Goal: Task Accomplishment & Management: Manage account settings

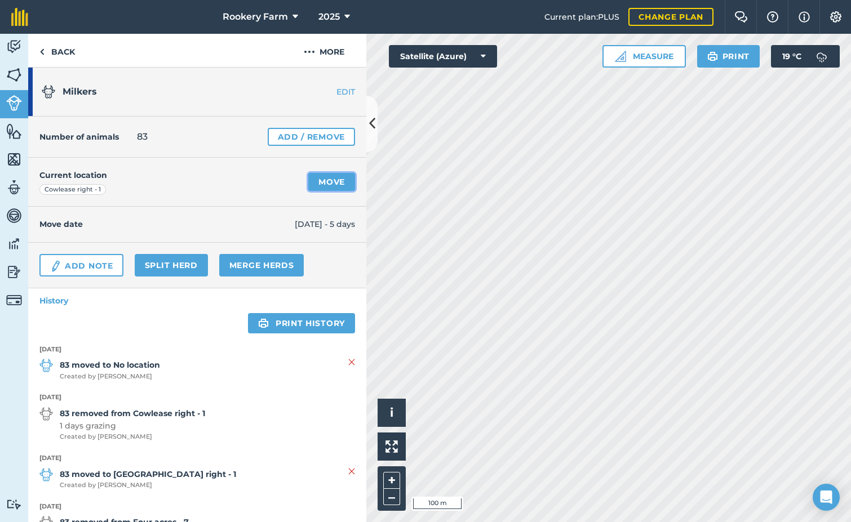
click at [321, 185] on link "Move" at bounding box center [331, 182] width 47 height 18
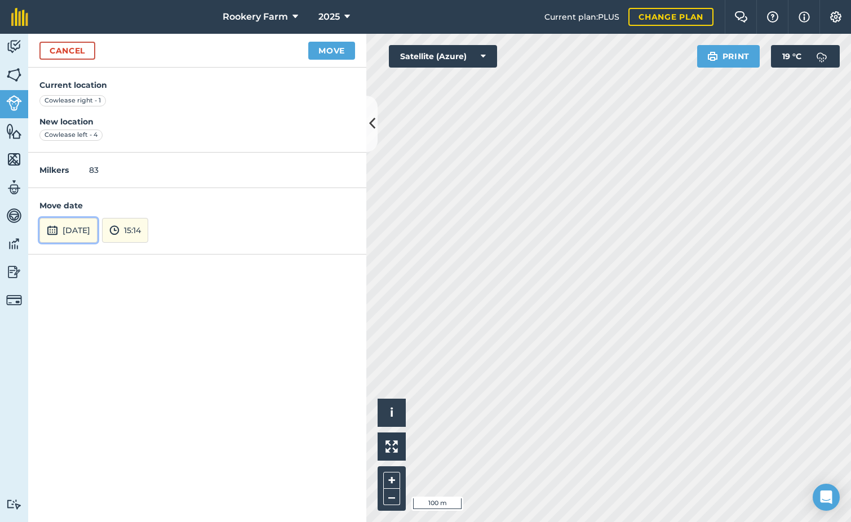
click at [97, 231] on button "[DATE]" at bounding box center [68, 230] width 58 height 25
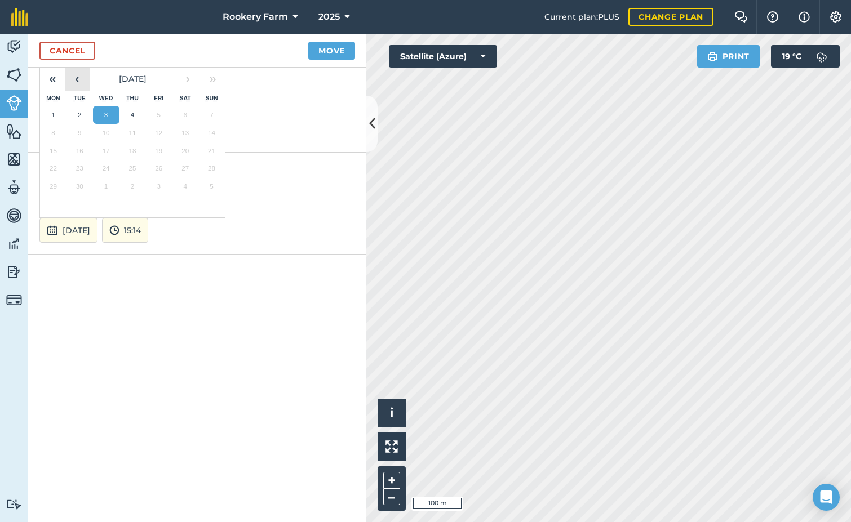
click at [75, 88] on button "‹" at bounding box center [77, 78] width 25 height 25
click at [211, 188] on abbr "31" at bounding box center [211, 186] width 7 height 7
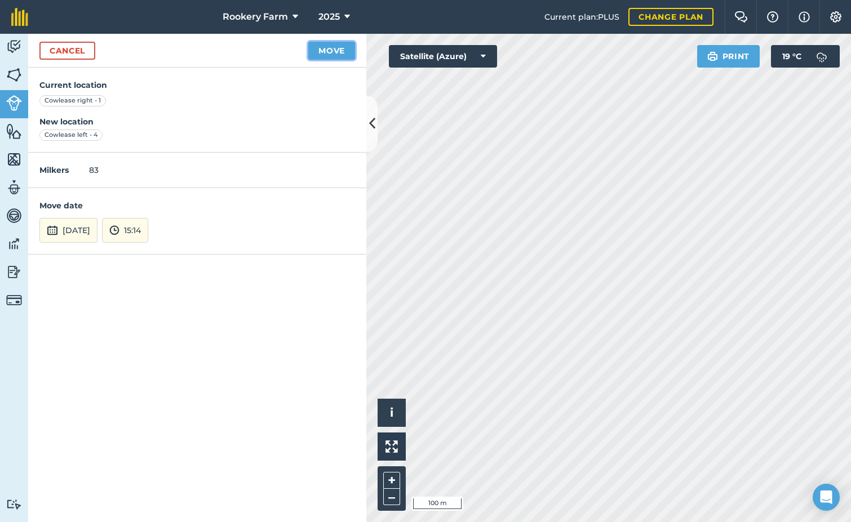
click at [323, 57] on button "Move" at bounding box center [331, 51] width 47 height 18
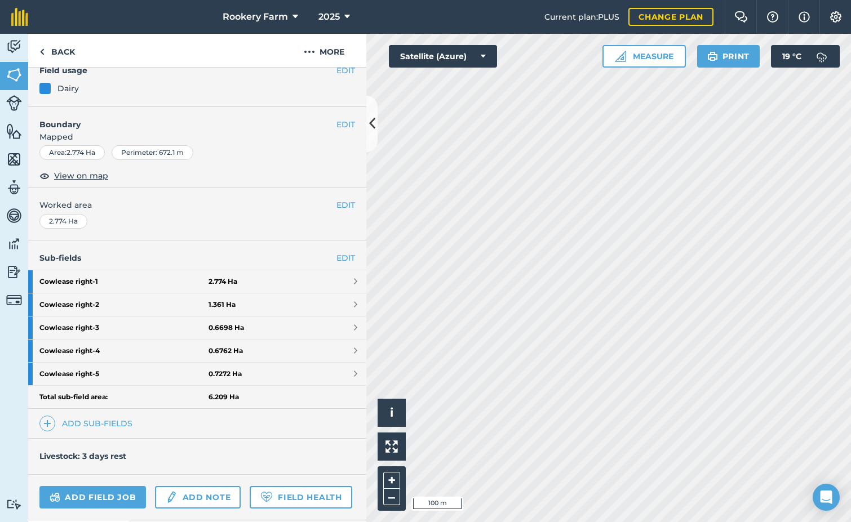
scroll to position [113, 0]
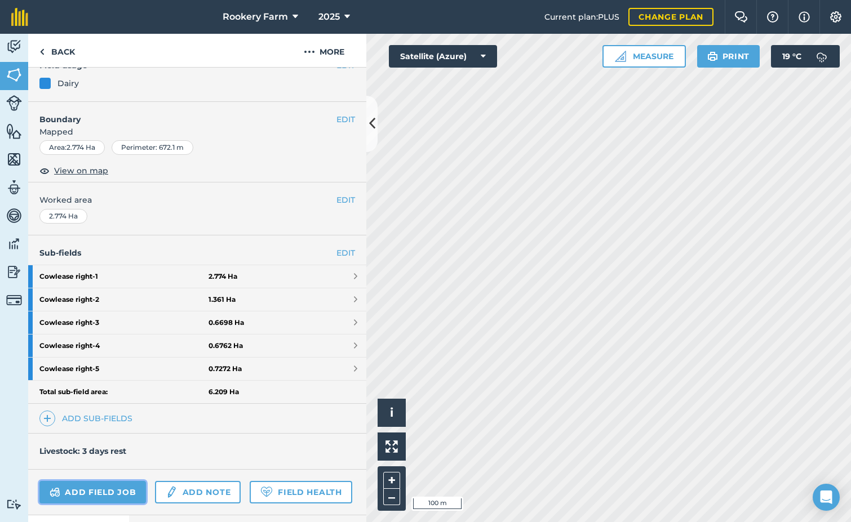
click at [115, 494] on link "Add field job" at bounding box center [92, 492] width 106 height 23
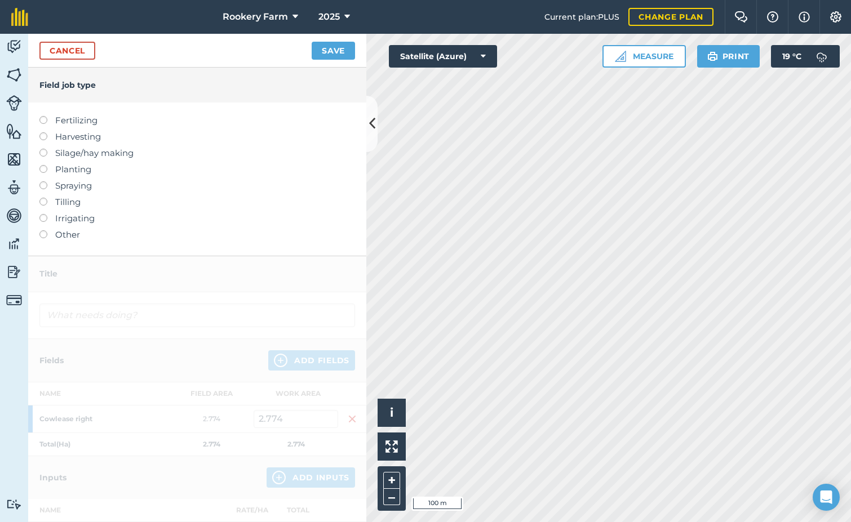
click at [45, 132] on label at bounding box center [47, 132] width 16 height 0
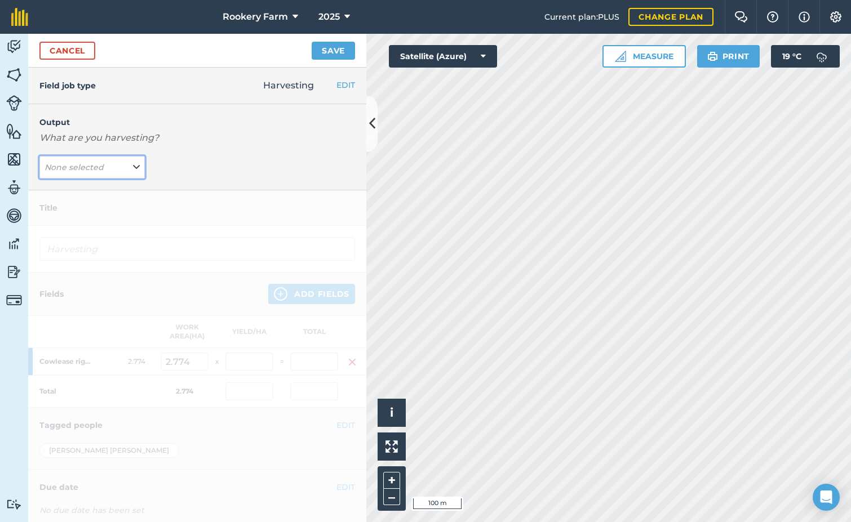
click at [133, 167] on icon at bounding box center [136, 167] width 7 height 12
click at [120, 184] on button "kg/dm/ha ( kg )" at bounding box center [91, 189] width 105 height 21
type input "Harvesting kg/dm/ha"
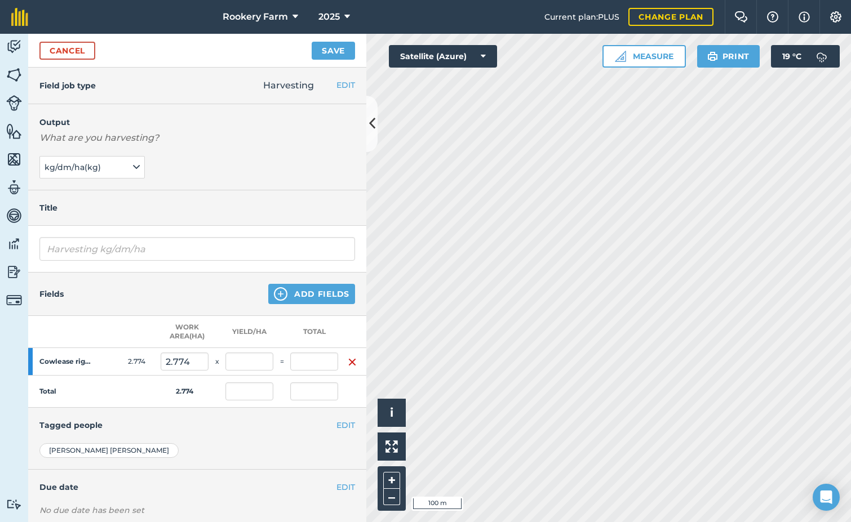
click at [277, 366] on td "=" at bounding box center [281, 362] width 17 height 28
click at [256, 359] on input "text" at bounding box center [249, 362] width 48 height 18
type input "589"
type input "1,633.886"
type input "589"
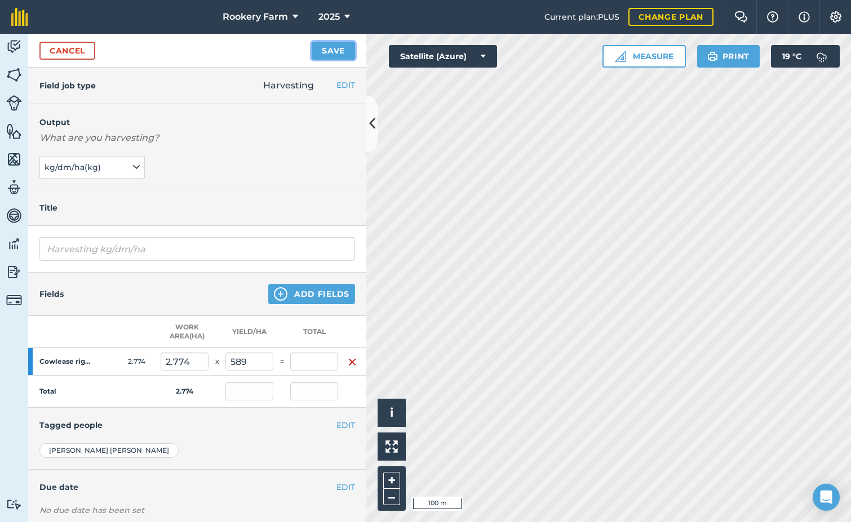
type input "1,633.886"
click at [344, 48] on button "Save" at bounding box center [333, 51] width 43 height 18
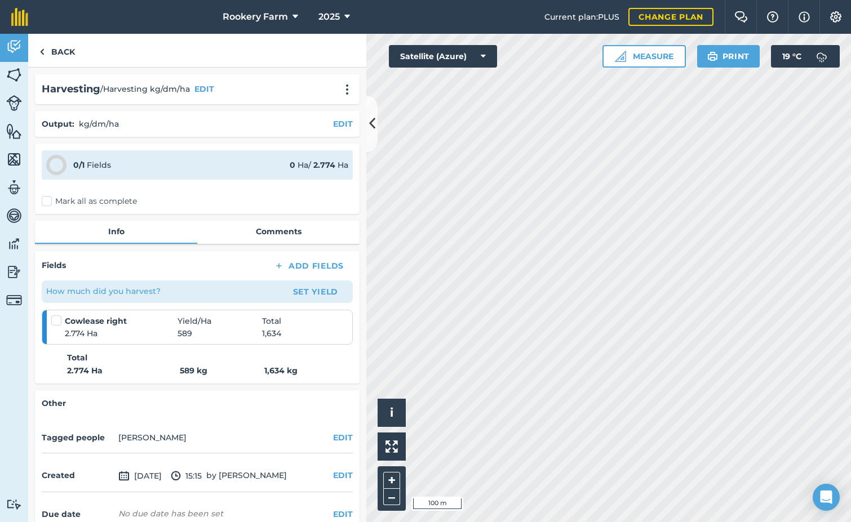
click at [48, 207] on label "Mark all as complete" at bounding box center [89, 201] width 95 height 12
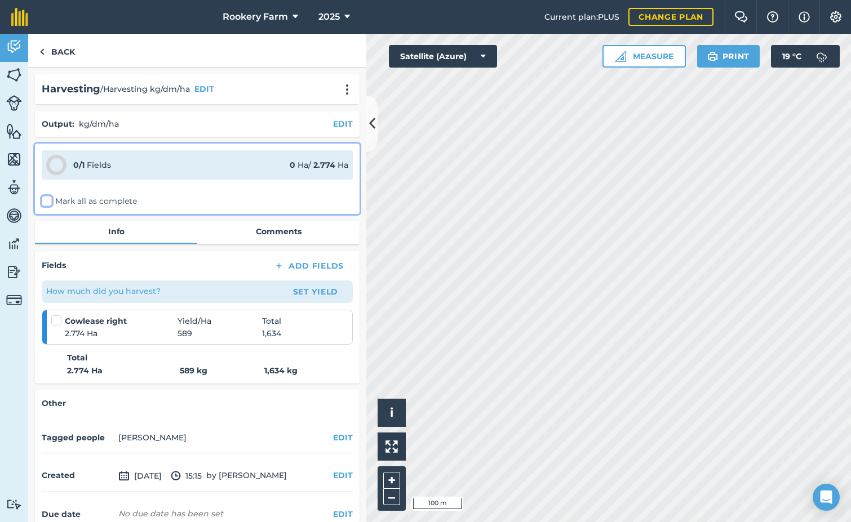
click at [48, 203] on input "Mark all as complete" at bounding box center [45, 198] width 7 height 7
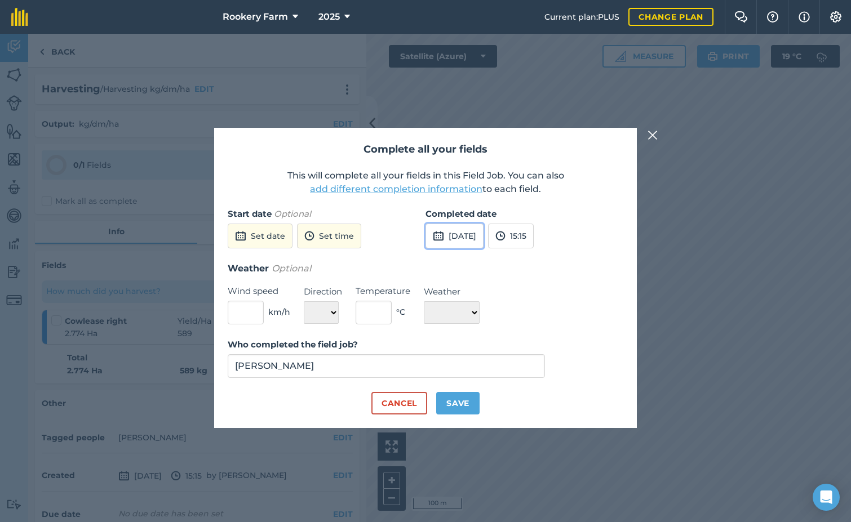
click at [456, 236] on button "[DATE]" at bounding box center [454, 236] width 58 height 25
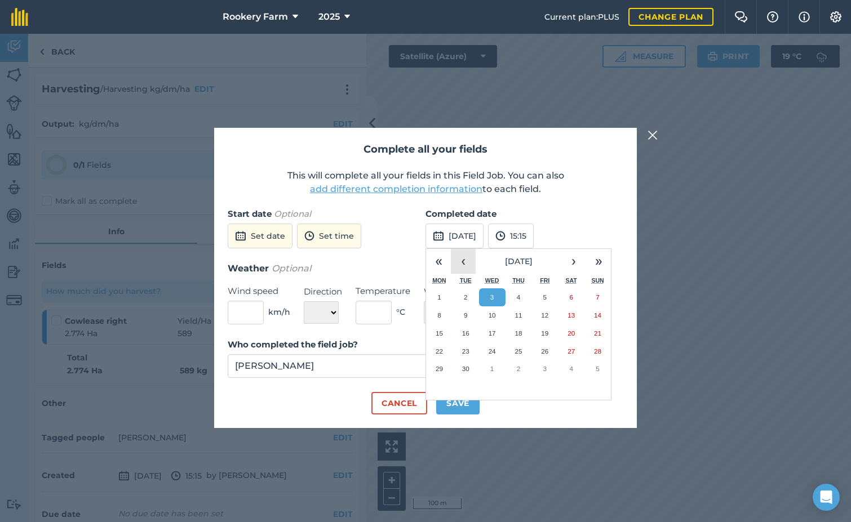
click at [463, 264] on button "‹" at bounding box center [463, 261] width 25 height 25
click at [597, 364] on button "31" at bounding box center [597, 369] width 26 height 18
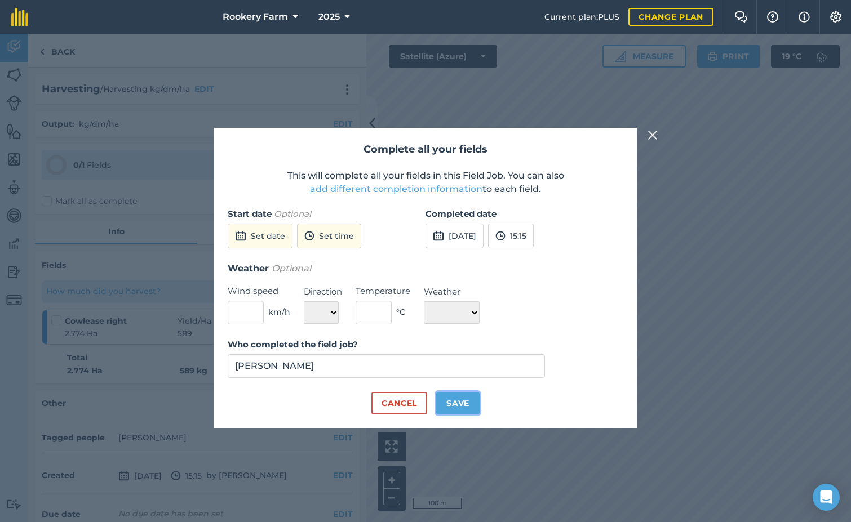
click at [459, 395] on button "Save" at bounding box center [457, 403] width 43 height 23
checkbox input "true"
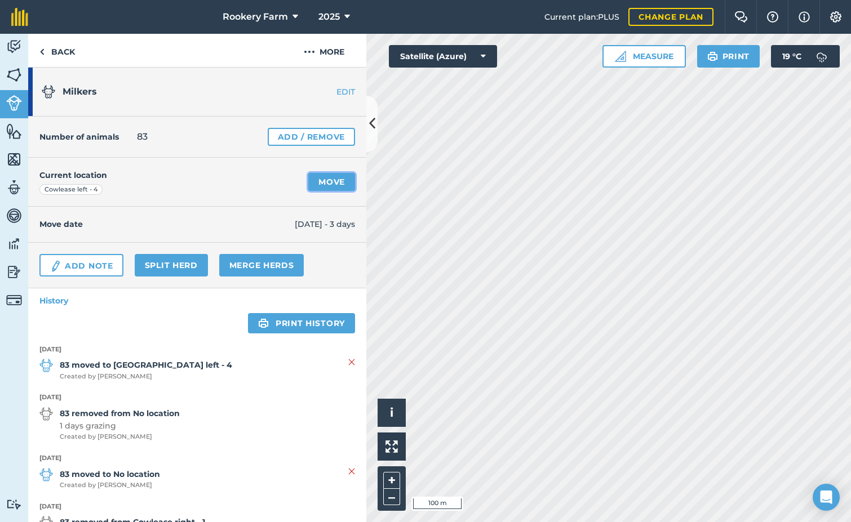
click at [312, 179] on link "Move" at bounding box center [331, 182] width 47 height 18
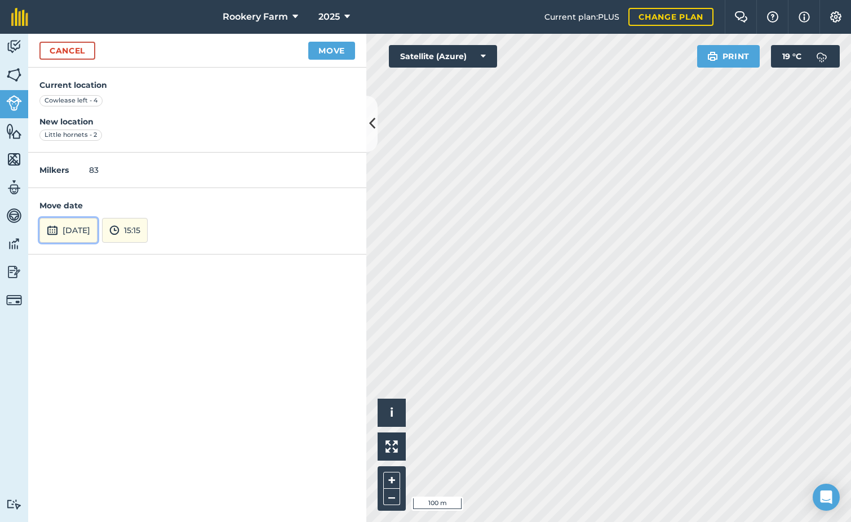
click at [97, 234] on button "[DATE]" at bounding box center [68, 230] width 58 height 25
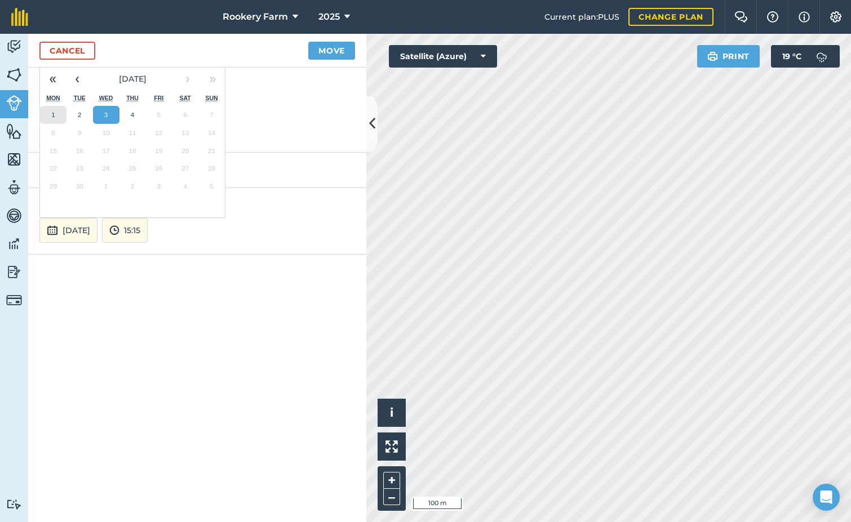
click at [61, 115] on button "1" at bounding box center [53, 115] width 26 height 18
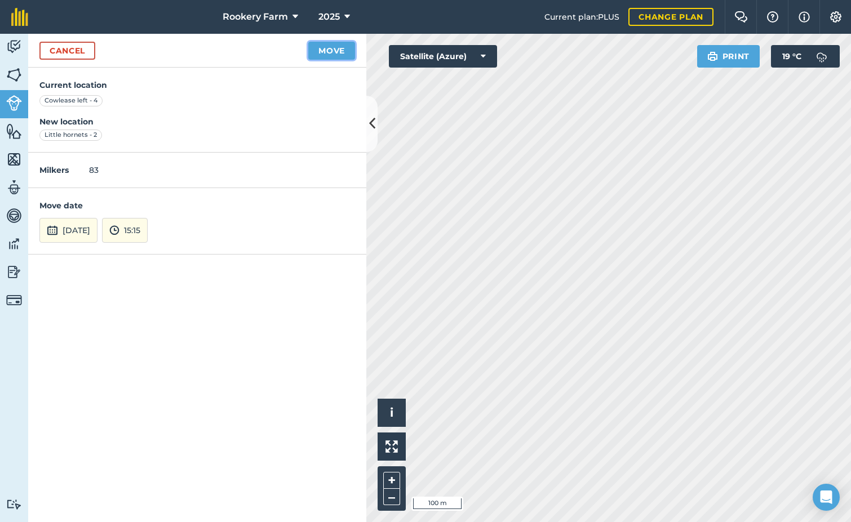
click at [338, 47] on button "Move" at bounding box center [331, 51] width 47 height 18
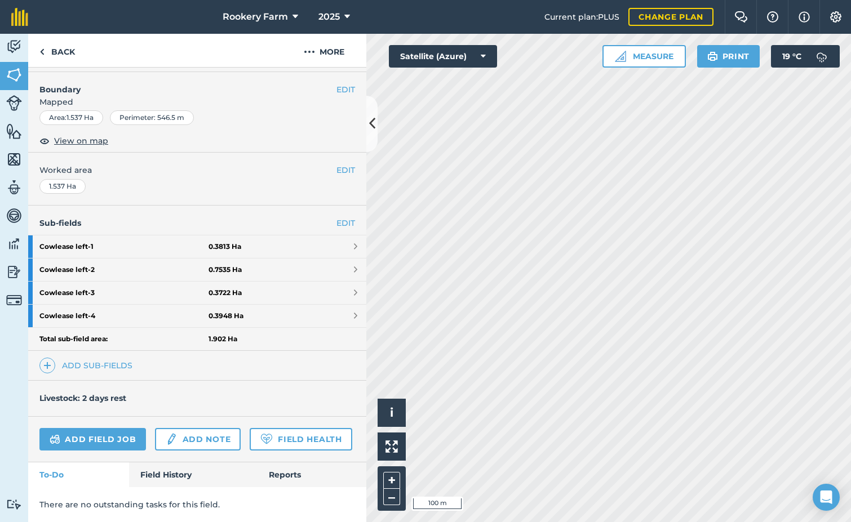
scroll to position [174, 0]
click at [100, 428] on link "Add field job" at bounding box center [92, 439] width 106 height 23
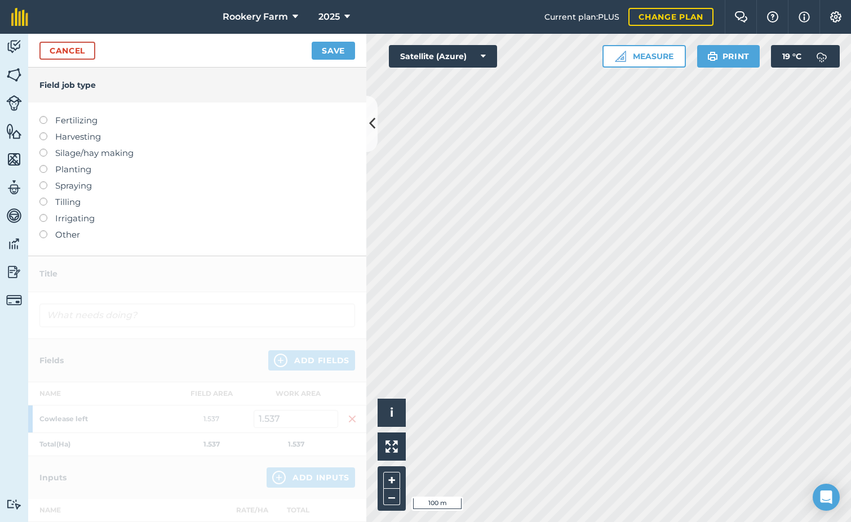
click at [44, 132] on label at bounding box center [47, 132] width 16 height 0
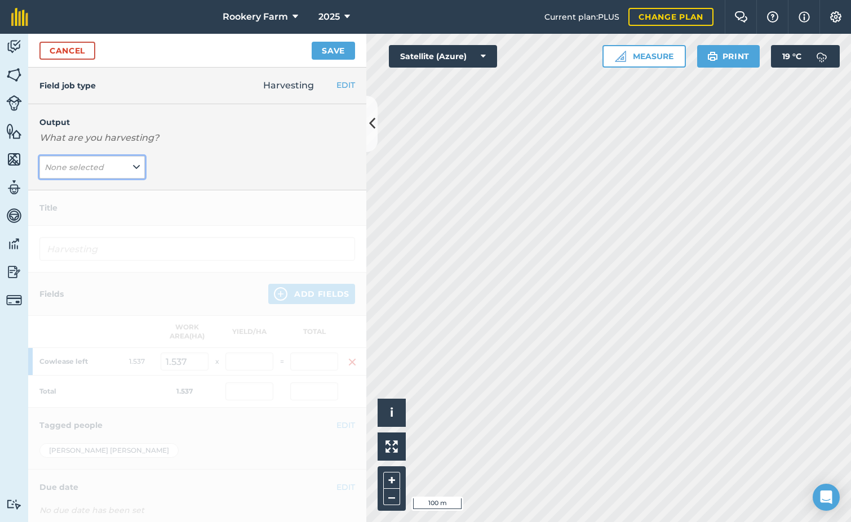
click at [127, 171] on button "None selected" at bounding box center [91, 167] width 105 height 23
click at [99, 188] on button "kg/dm/ha ( kg )" at bounding box center [91, 189] width 105 height 21
type input "Harvesting kg/dm/ha"
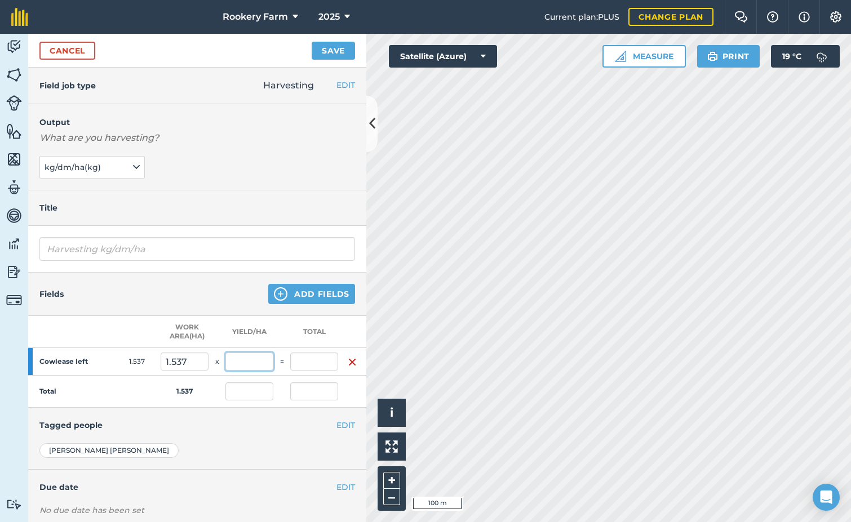
click at [247, 359] on input "text" at bounding box center [249, 362] width 48 height 18
type input "802"
type input "1,232.674"
type input "802"
type input "1,232.674"
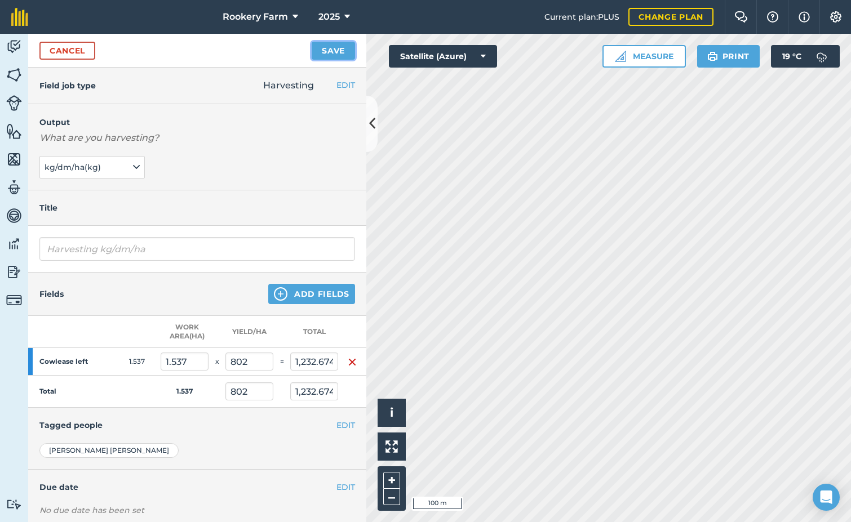
click at [328, 56] on button "Save" at bounding box center [333, 51] width 43 height 18
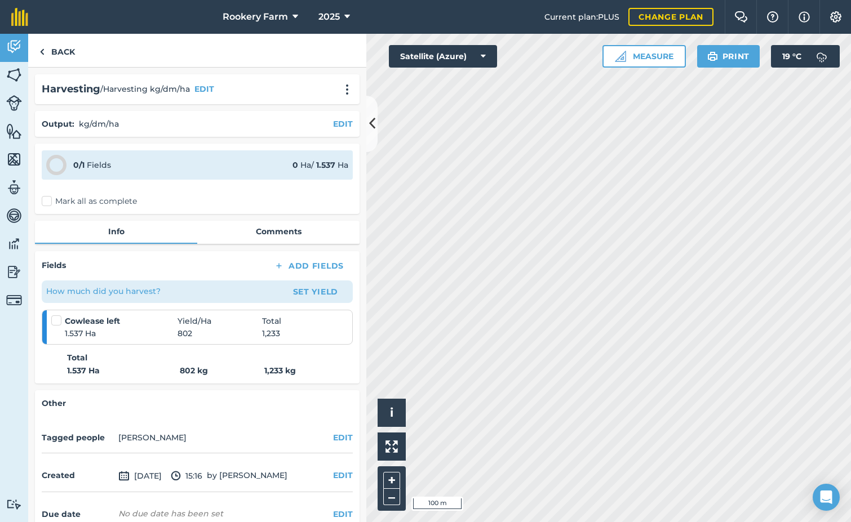
click at [47, 201] on label "Mark all as complete" at bounding box center [89, 201] width 95 height 12
click at [47, 201] on input "Mark all as complete" at bounding box center [45, 198] width 7 height 7
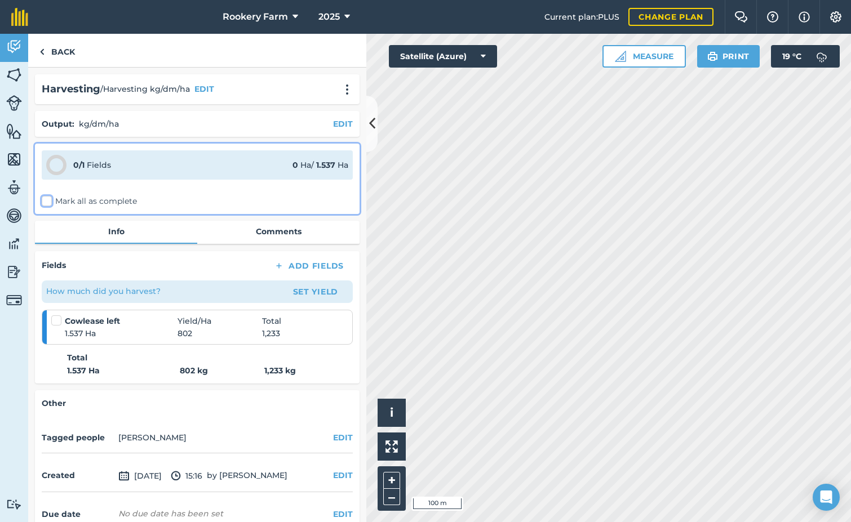
checkbox input "false"
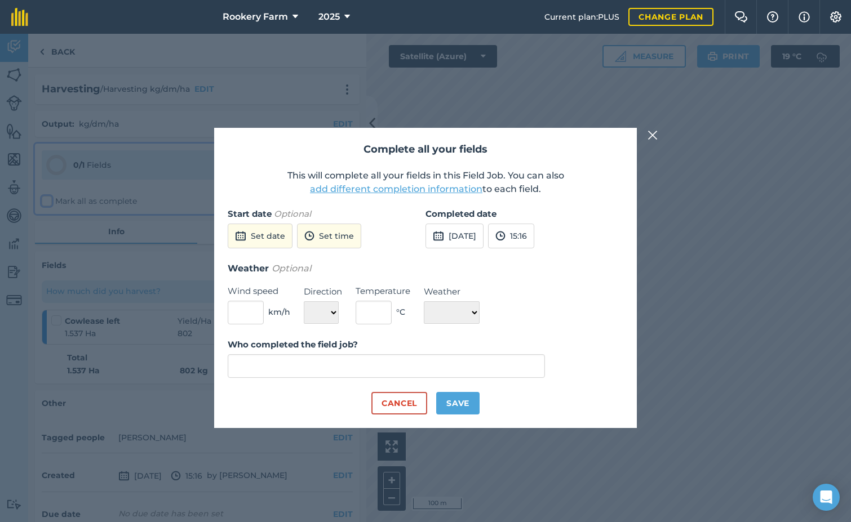
type input "[PERSON_NAME]"
click at [471, 240] on button "[DATE]" at bounding box center [454, 236] width 58 height 25
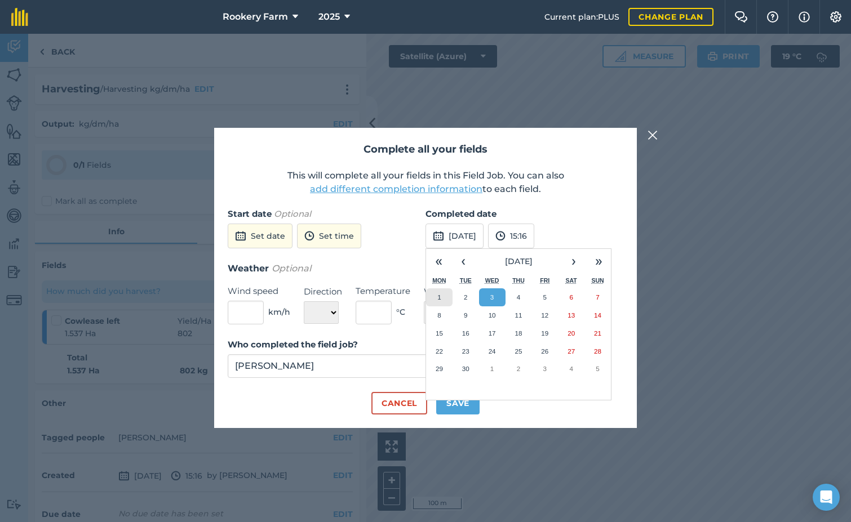
click at [439, 301] on abbr "1" at bounding box center [438, 297] width 3 height 7
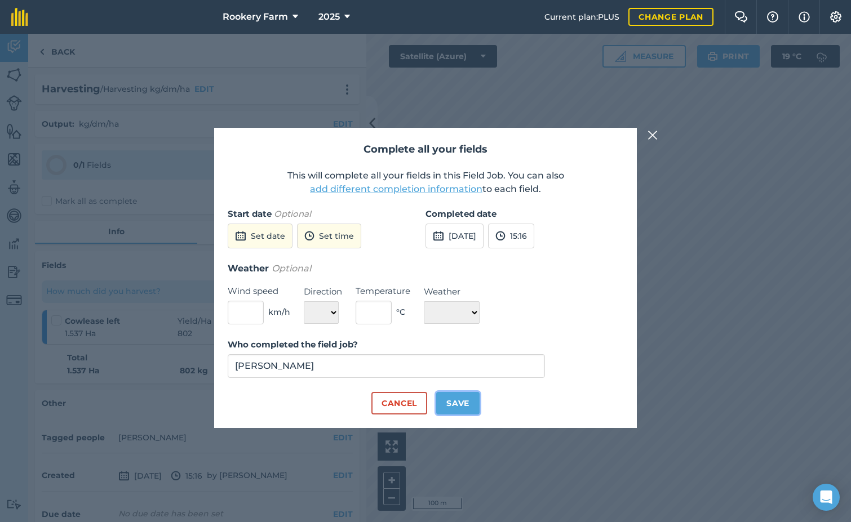
click at [456, 400] on button "Save" at bounding box center [457, 403] width 43 height 23
checkbox input "true"
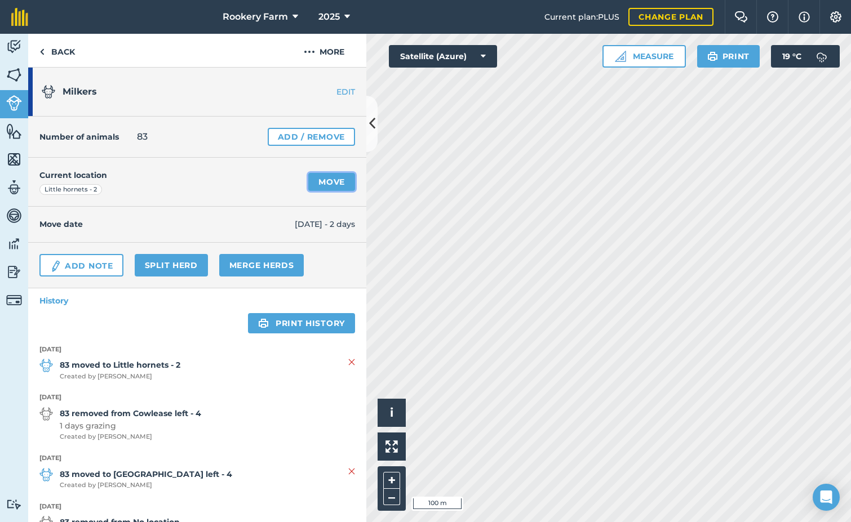
click at [327, 184] on link "Move" at bounding box center [331, 182] width 47 height 18
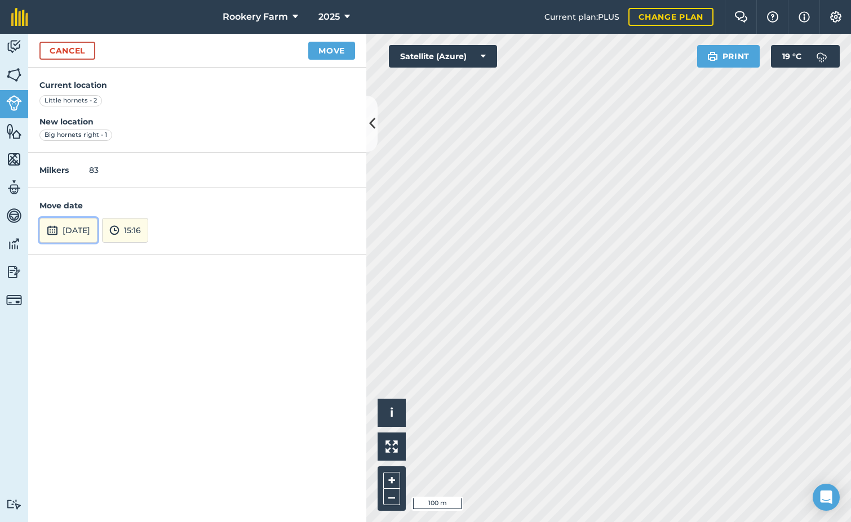
click at [59, 234] on button "[DATE]" at bounding box center [68, 230] width 58 height 25
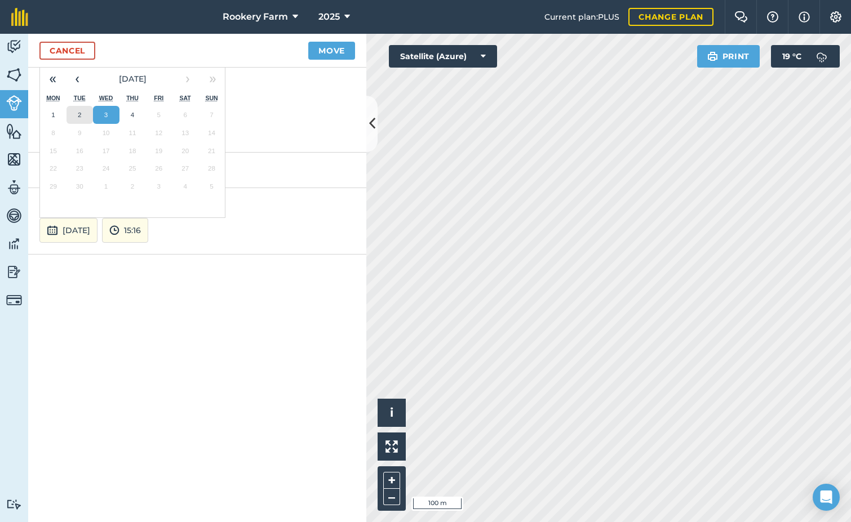
click at [87, 117] on button "2" at bounding box center [79, 115] width 26 height 18
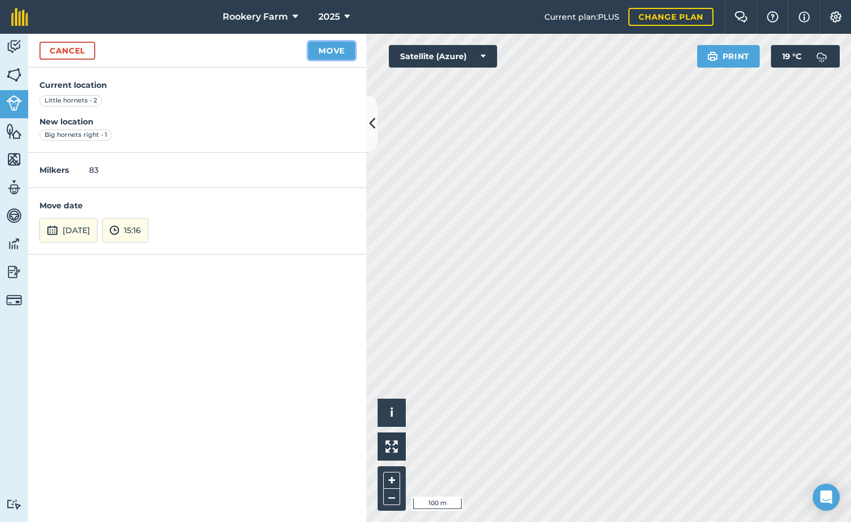
click at [345, 54] on button "Move" at bounding box center [331, 51] width 47 height 18
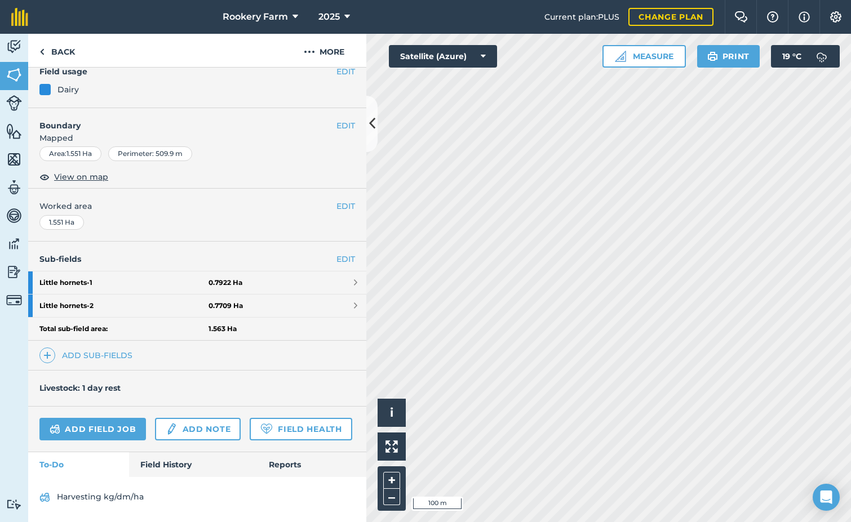
scroll to position [138, 0]
click at [97, 418] on link "Add field job" at bounding box center [92, 429] width 106 height 23
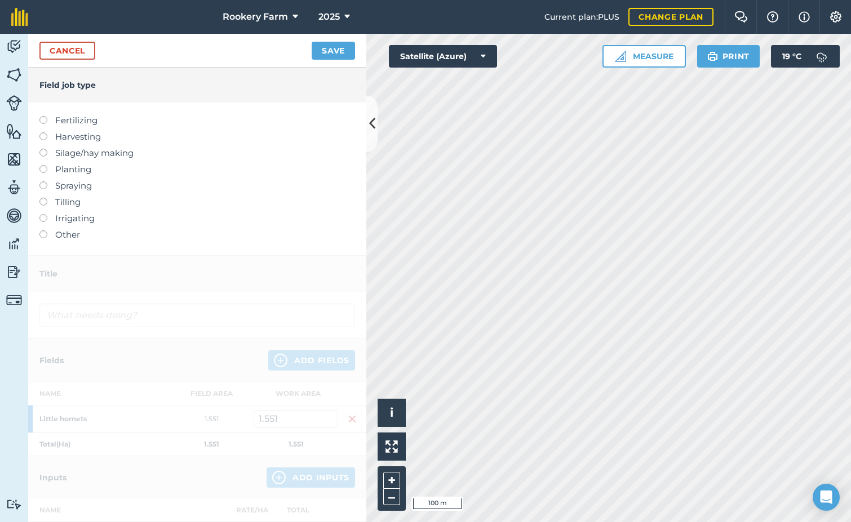
click at [43, 132] on label at bounding box center [47, 132] width 16 height 0
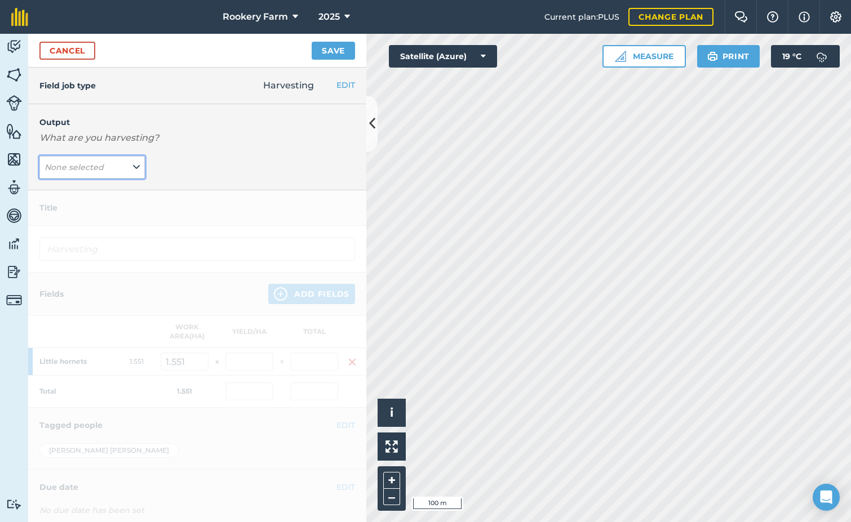
click at [136, 174] on icon at bounding box center [136, 167] width 7 height 12
click at [117, 189] on button "kg/dm/ha ( kg )" at bounding box center [91, 189] width 105 height 21
type input "Harvesting kg/dm/ha"
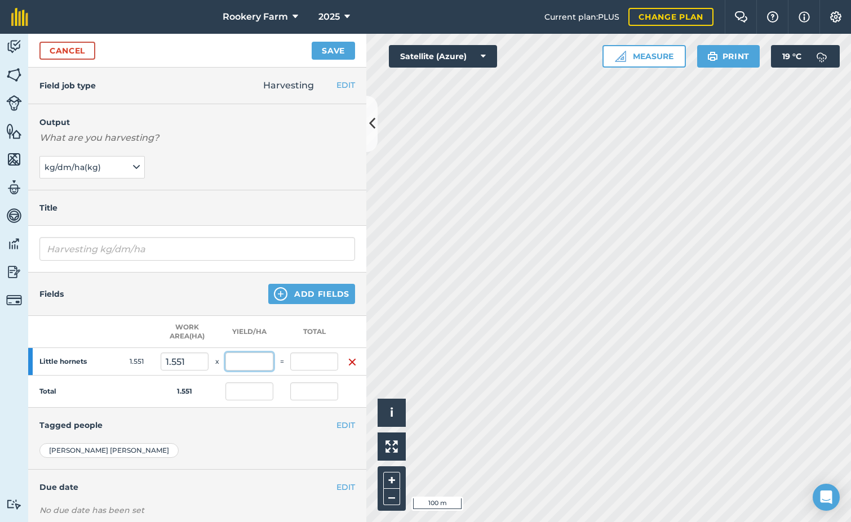
click at [265, 355] on input "text" at bounding box center [249, 362] width 48 height 18
type input "440"
type input "682.44"
type input "440"
type input "682.44"
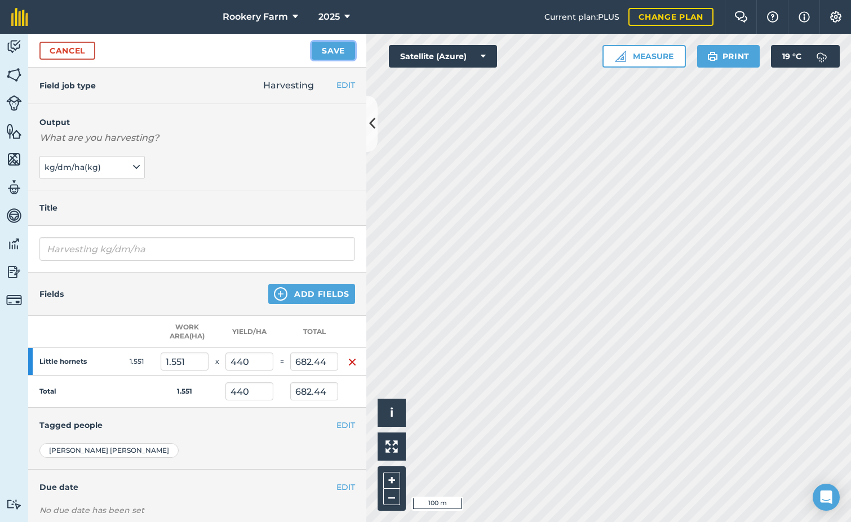
click at [332, 50] on button "Save" at bounding box center [333, 51] width 43 height 18
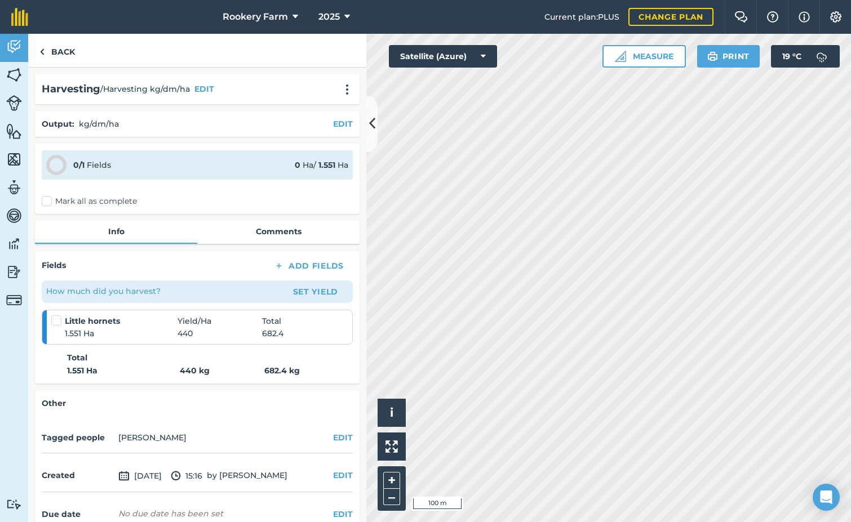
click at [47, 202] on label "Mark all as complete" at bounding box center [89, 201] width 95 height 12
click at [47, 202] on input "Mark all as complete" at bounding box center [45, 198] width 7 height 7
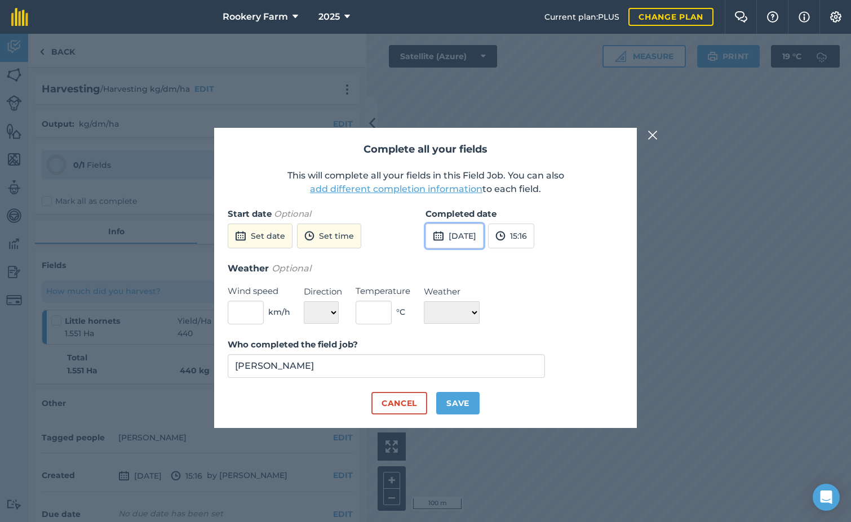
click at [473, 243] on button "[DATE]" at bounding box center [454, 236] width 58 height 25
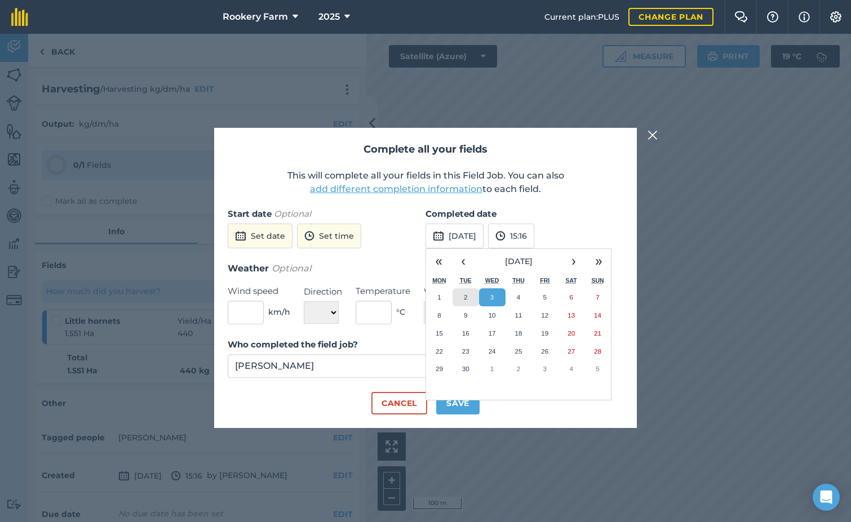
click at [472, 291] on button "2" at bounding box center [465, 297] width 26 height 18
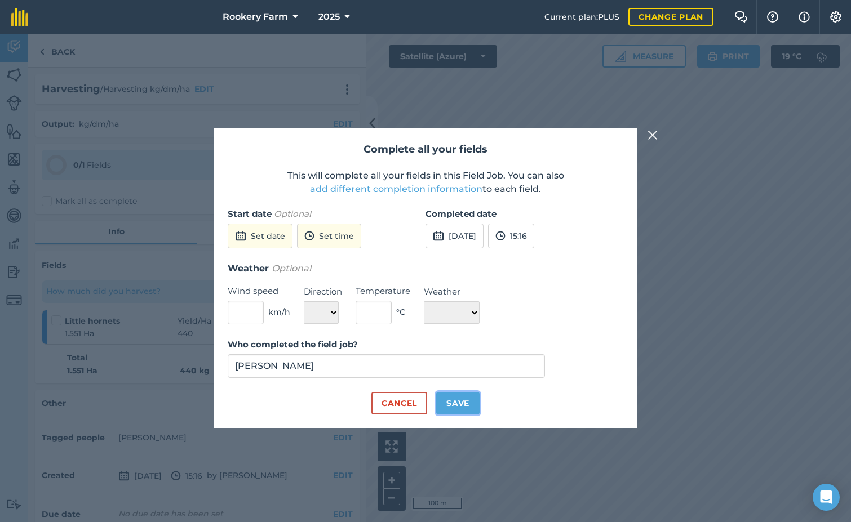
drag, startPoint x: 464, startPoint y: 397, endPoint x: 524, endPoint y: 383, distance: 61.2
click at [464, 397] on button "Save" at bounding box center [457, 403] width 43 height 23
checkbox input "true"
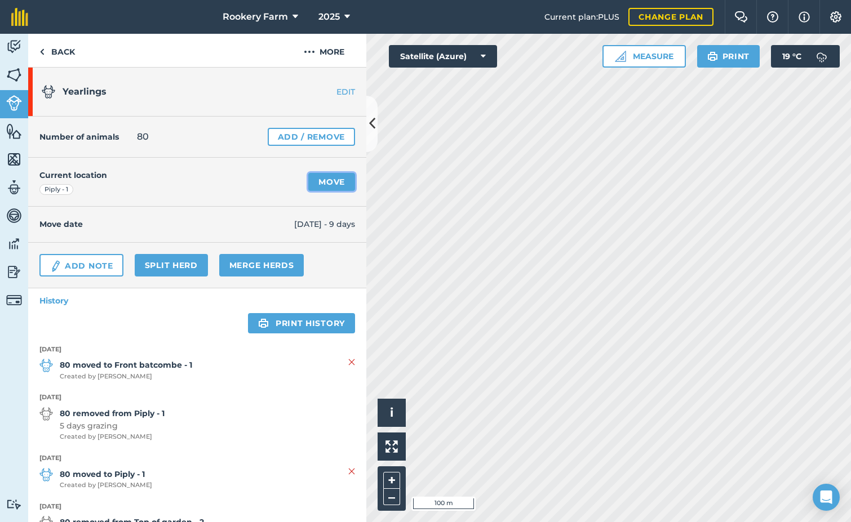
click at [325, 182] on link "Move" at bounding box center [331, 182] width 47 height 18
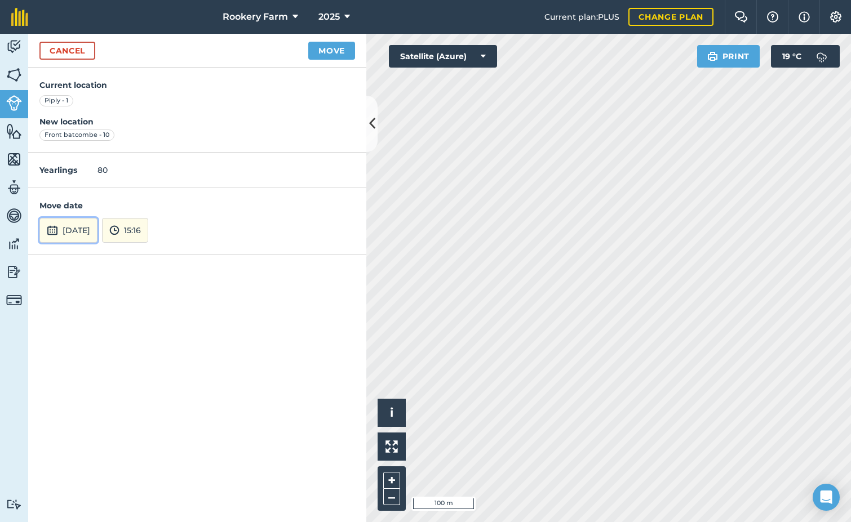
click at [97, 228] on button "[DATE]" at bounding box center [68, 230] width 58 height 25
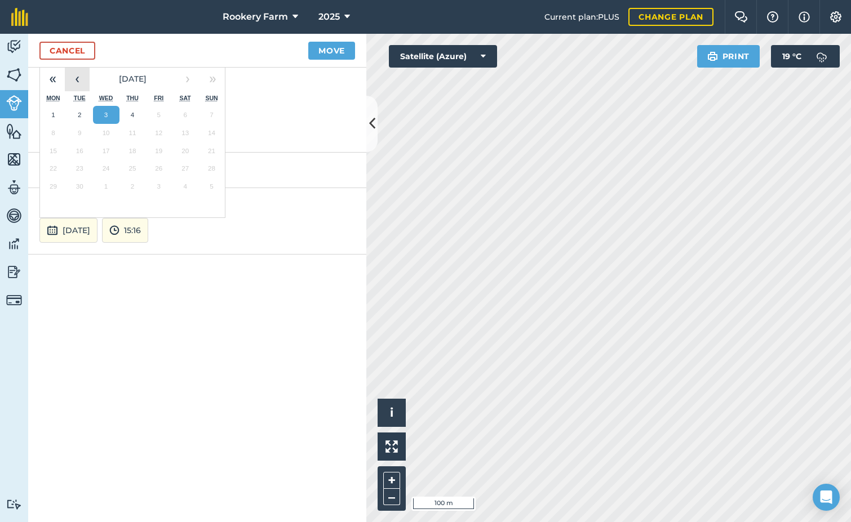
click at [70, 77] on button "‹" at bounding box center [77, 78] width 25 height 25
click at [188, 115] on button "2" at bounding box center [185, 115] width 26 height 18
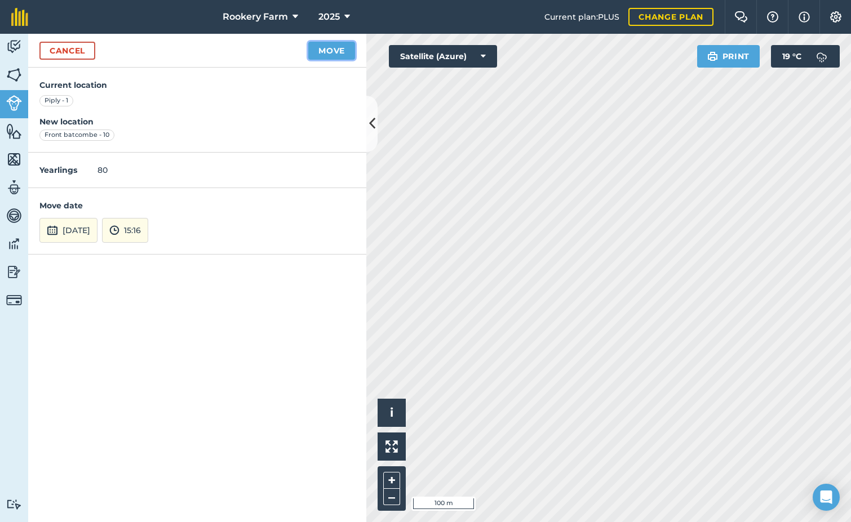
click at [317, 52] on button "Move" at bounding box center [331, 51] width 47 height 18
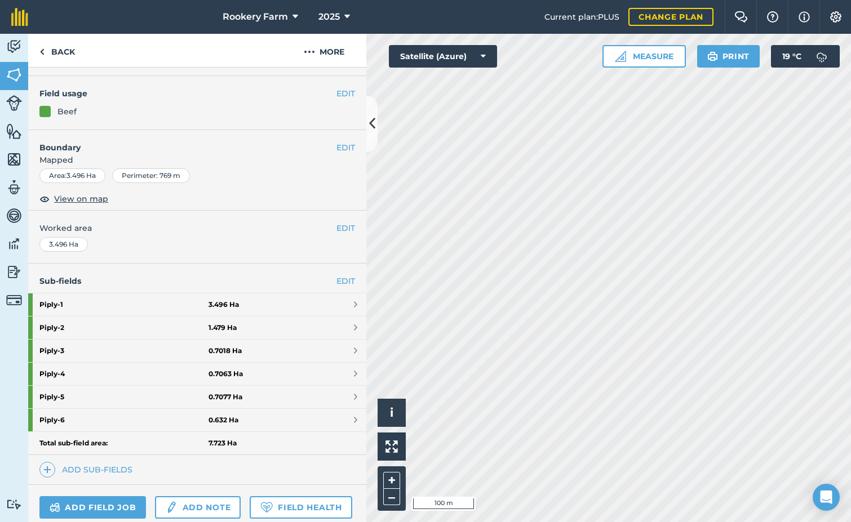
scroll to position [220, 0]
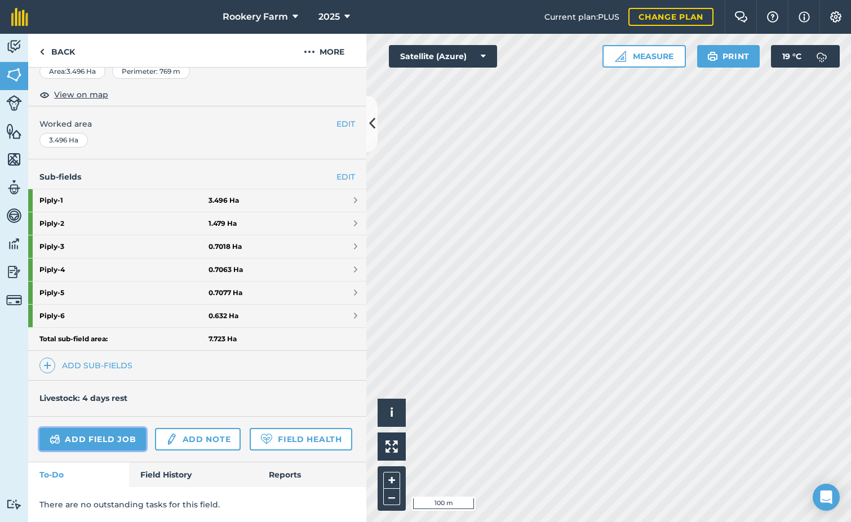
click at [99, 428] on link "Add field job" at bounding box center [92, 439] width 106 height 23
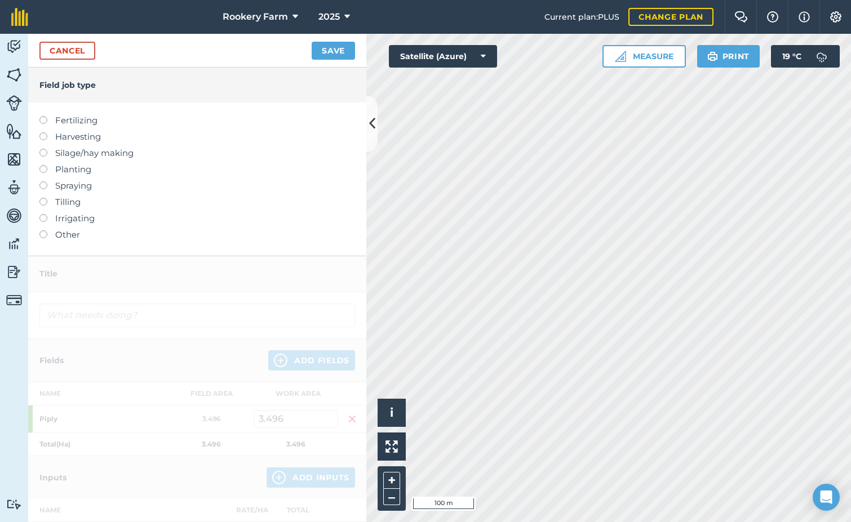
click at [43, 132] on label at bounding box center [47, 132] width 16 height 0
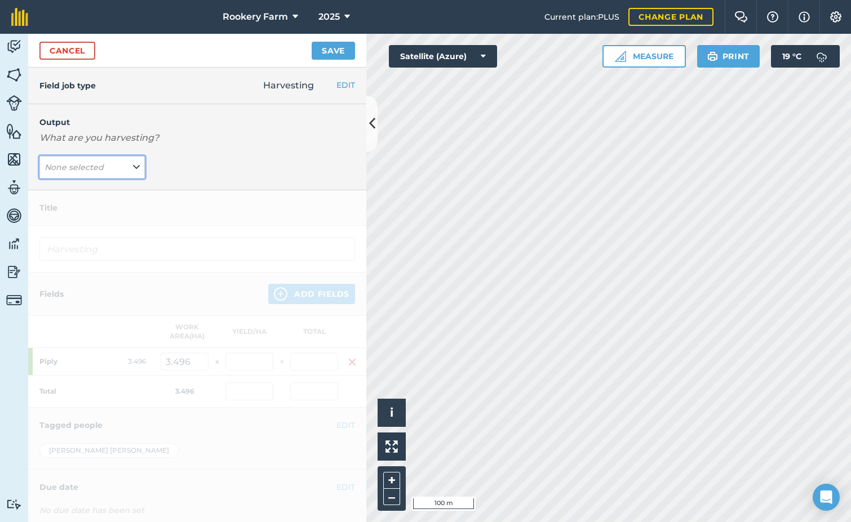
click at [135, 174] on icon at bounding box center [136, 167] width 7 height 12
click at [119, 188] on button "kg/dm/ha ( kg )" at bounding box center [91, 189] width 105 height 21
type input "Harvesting kg/dm/ha"
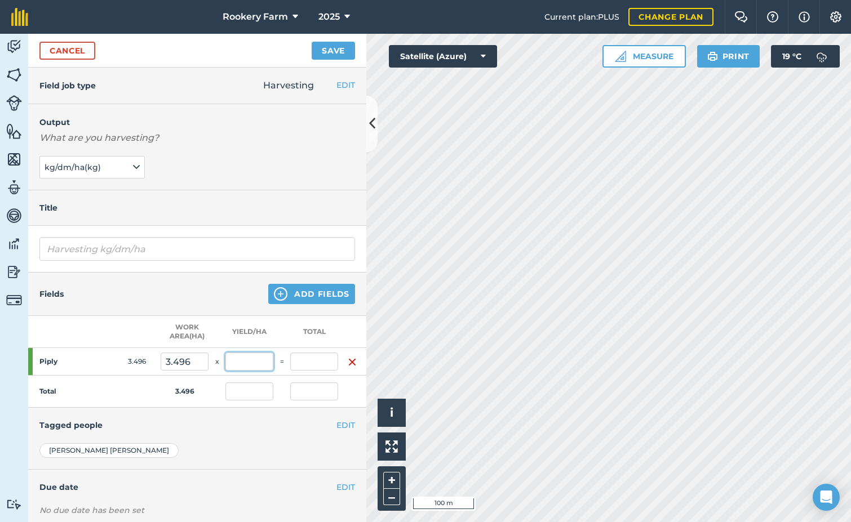
click at [256, 359] on input "text" at bounding box center [249, 362] width 48 height 18
type input "1,124"
type input "3,929.504"
type input "1,124"
type input "3,929.504"
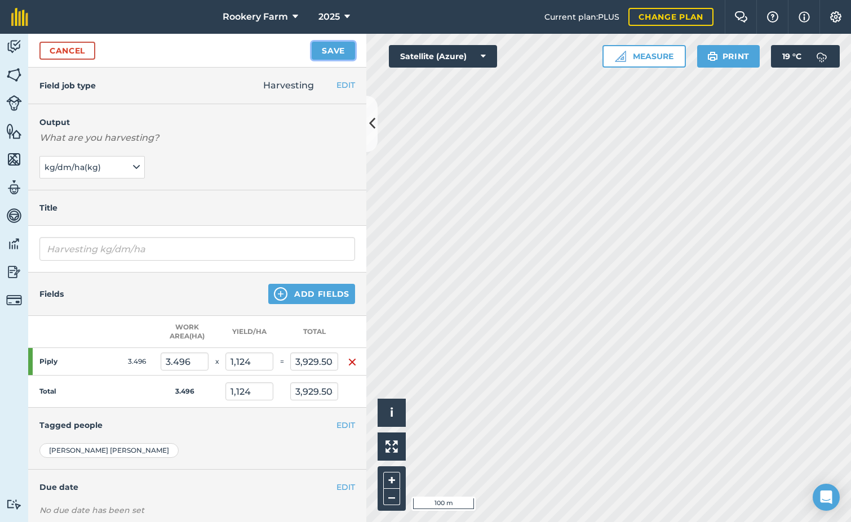
click at [323, 55] on button "Save" at bounding box center [333, 51] width 43 height 18
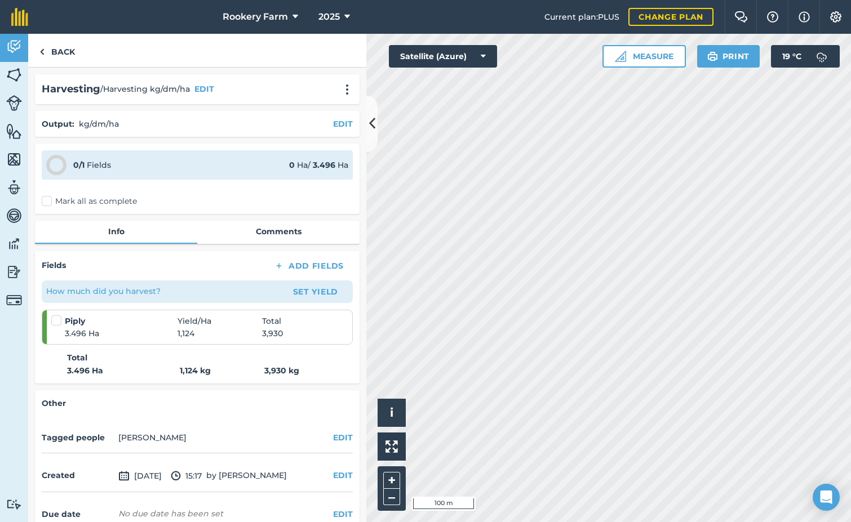
click at [43, 201] on label "Mark all as complete" at bounding box center [89, 201] width 95 height 12
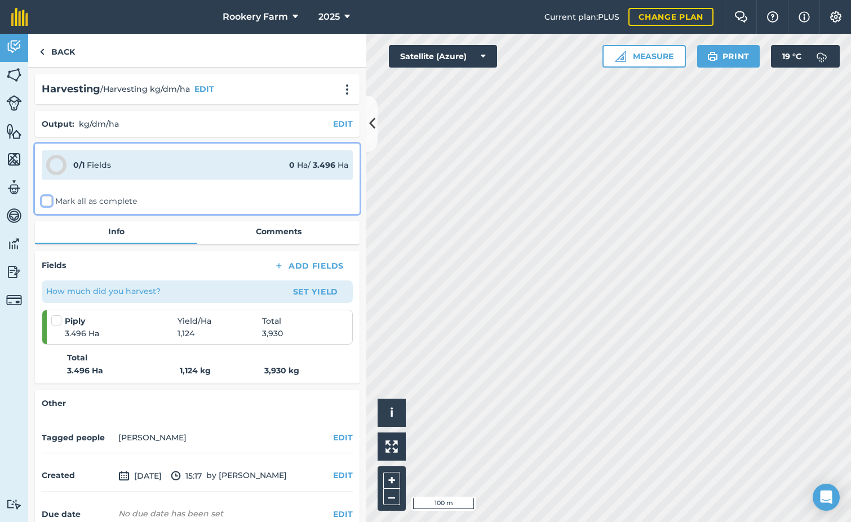
click at [43, 201] on input "Mark all as complete" at bounding box center [45, 198] width 7 height 7
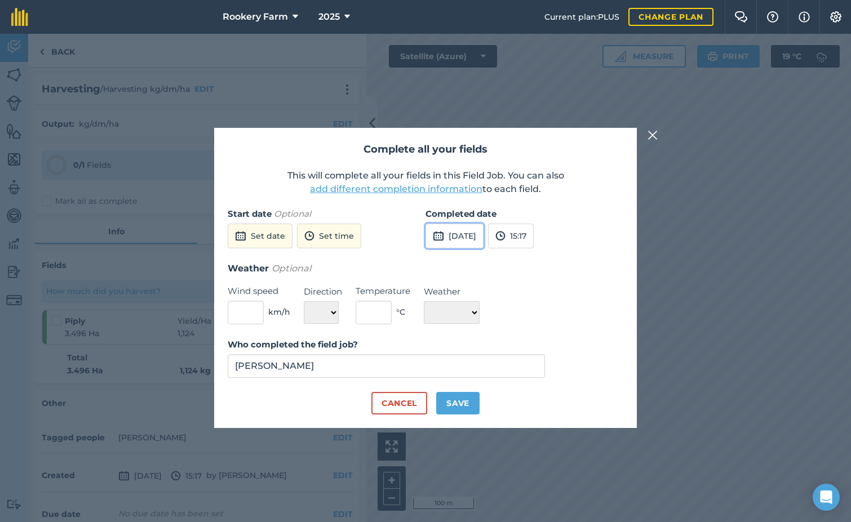
click at [451, 234] on button "[DATE]" at bounding box center [454, 236] width 58 height 25
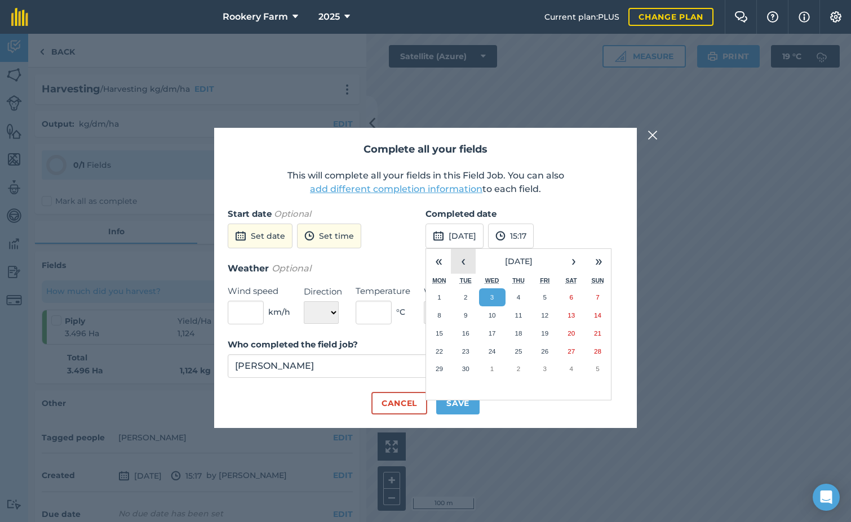
click at [468, 264] on button "‹" at bounding box center [463, 261] width 25 height 25
click at [573, 366] on abbr "30" at bounding box center [570, 368] width 7 height 7
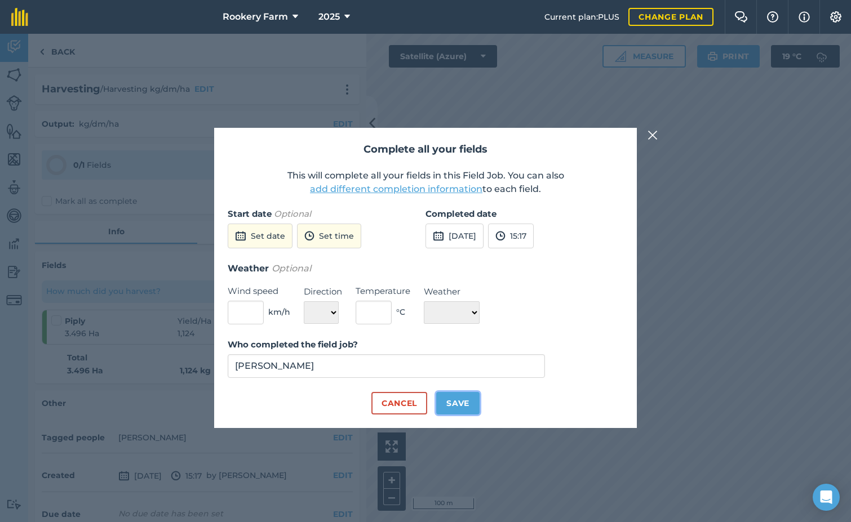
click at [472, 404] on button "Save" at bounding box center [457, 403] width 43 height 23
checkbox input "true"
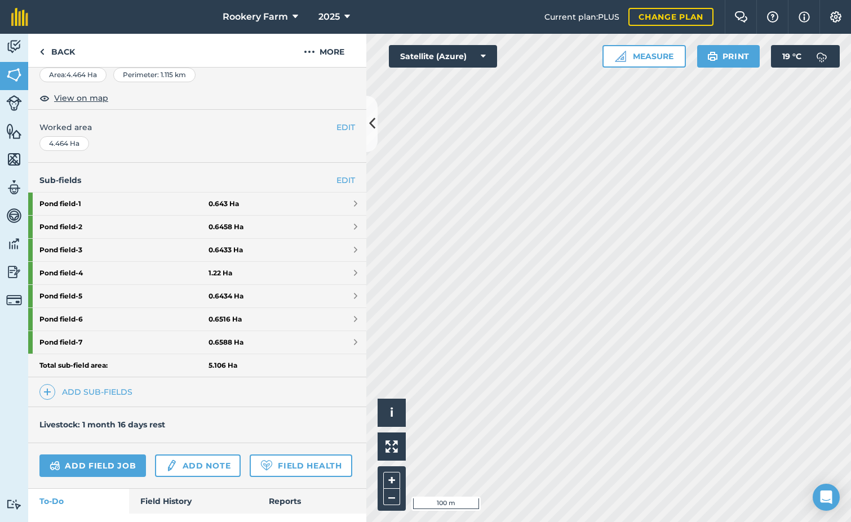
scroll to position [225, 0]
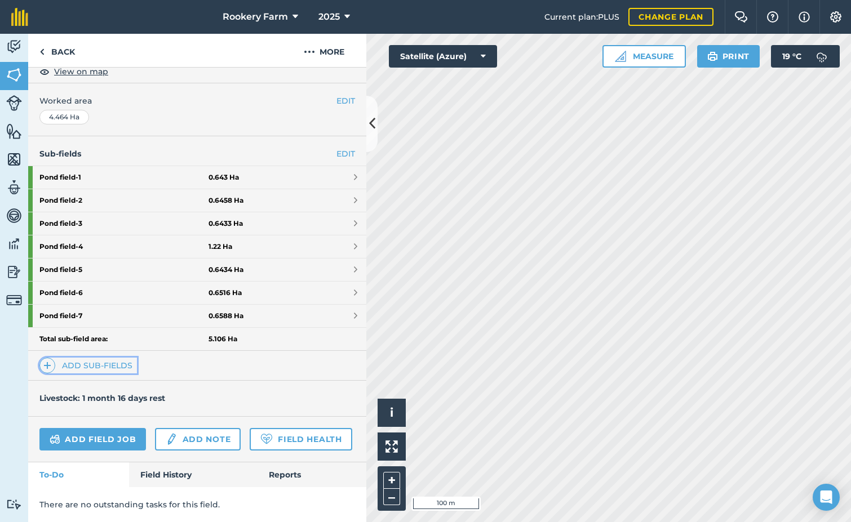
click at [83, 358] on link "Add sub-fields" at bounding box center [87, 366] width 97 height 16
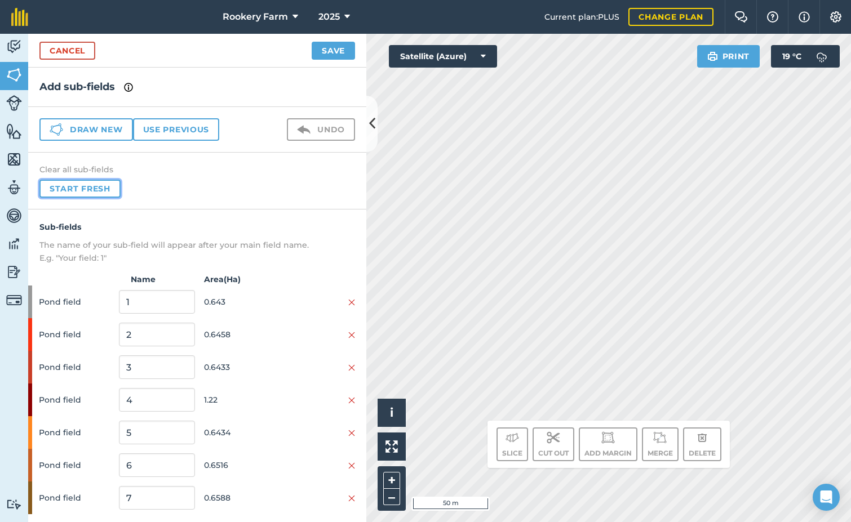
click at [104, 186] on button "Start fresh" at bounding box center [79, 189] width 81 height 18
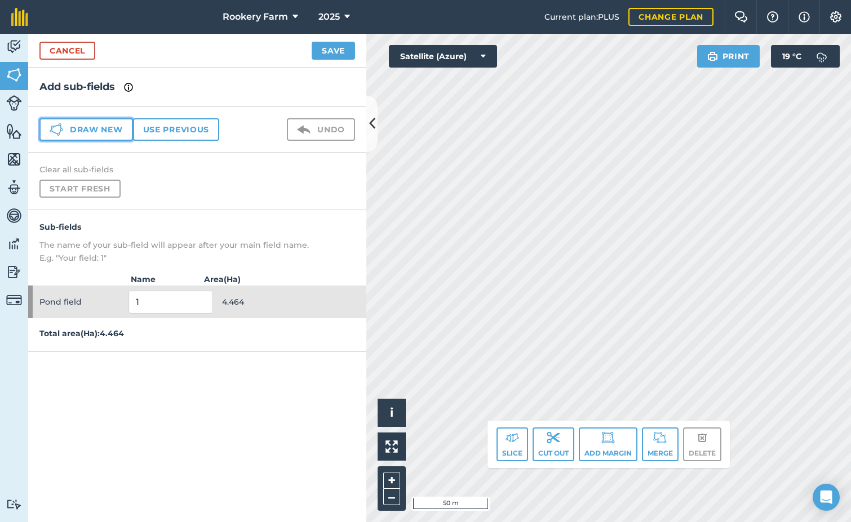
click at [97, 131] on button "Draw new" at bounding box center [86, 129] width 94 height 23
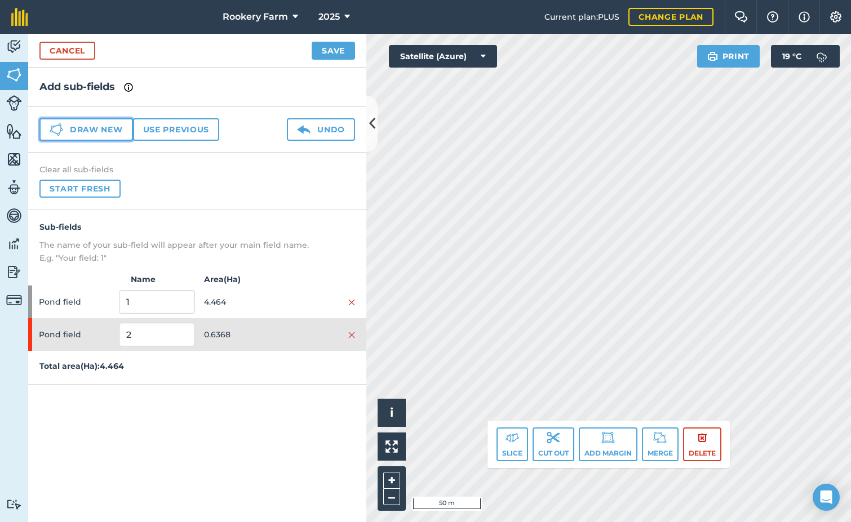
click at [115, 130] on button "Draw new" at bounding box center [86, 129] width 94 height 23
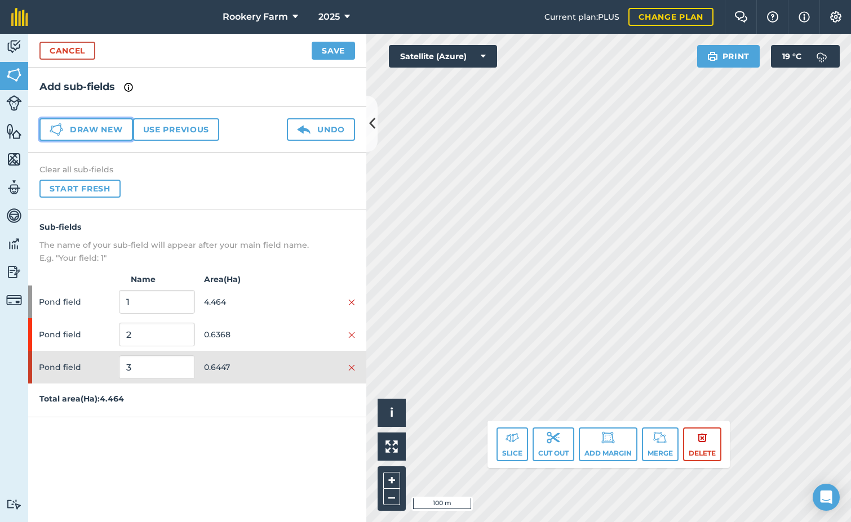
click at [123, 128] on button "Draw new" at bounding box center [86, 129] width 94 height 23
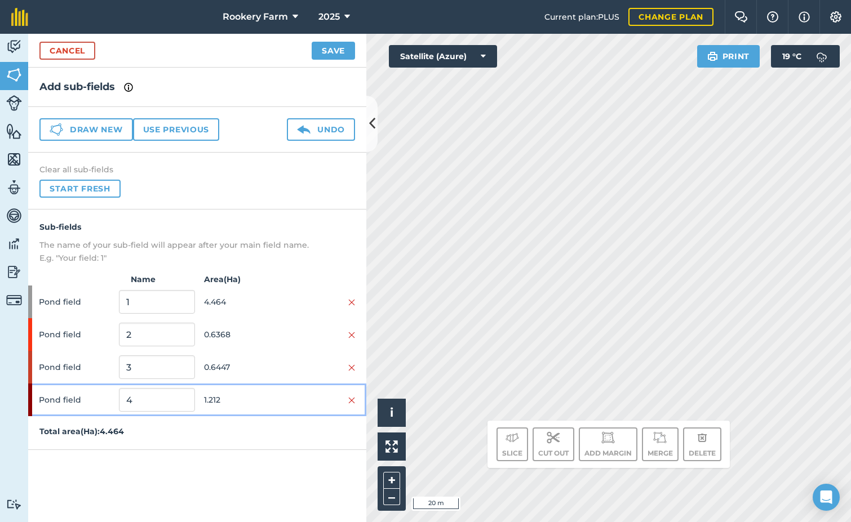
click at [278, 392] on span "1.212" at bounding box center [241, 399] width 75 height 21
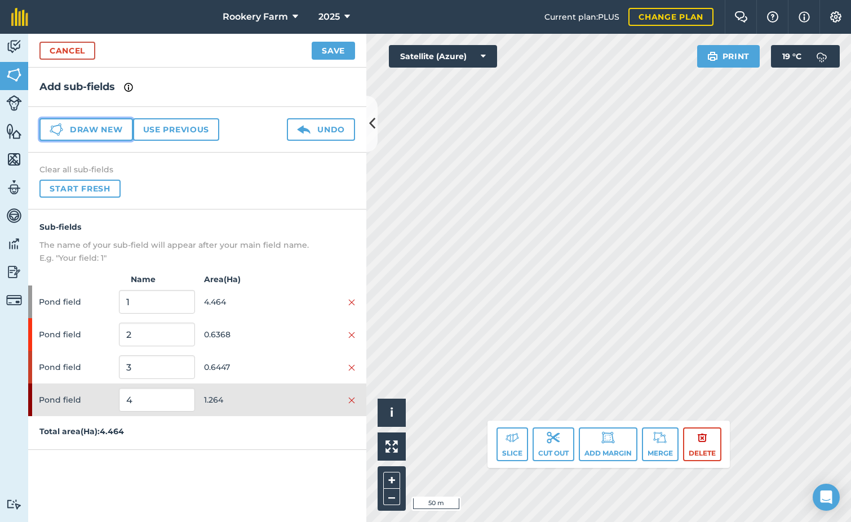
click at [112, 133] on button "Draw new" at bounding box center [86, 129] width 94 height 23
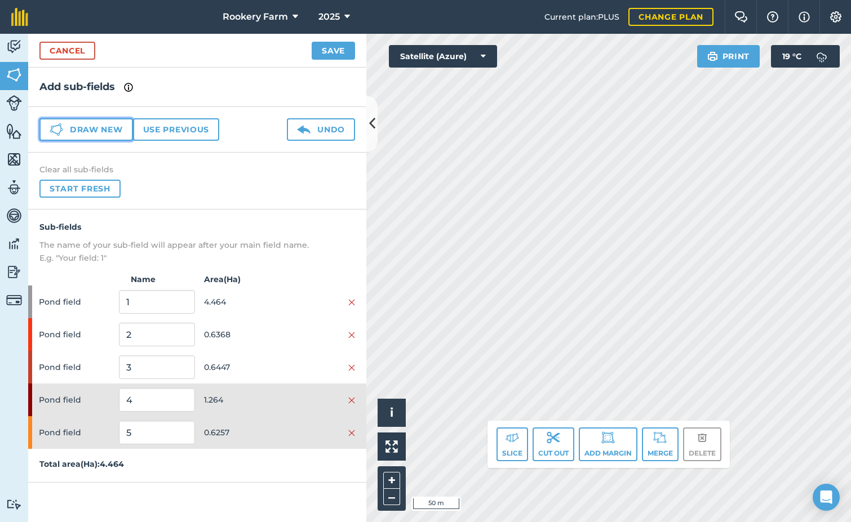
click at [93, 134] on button "Draw new" at bounding box center [86, 129] width 94 height 23
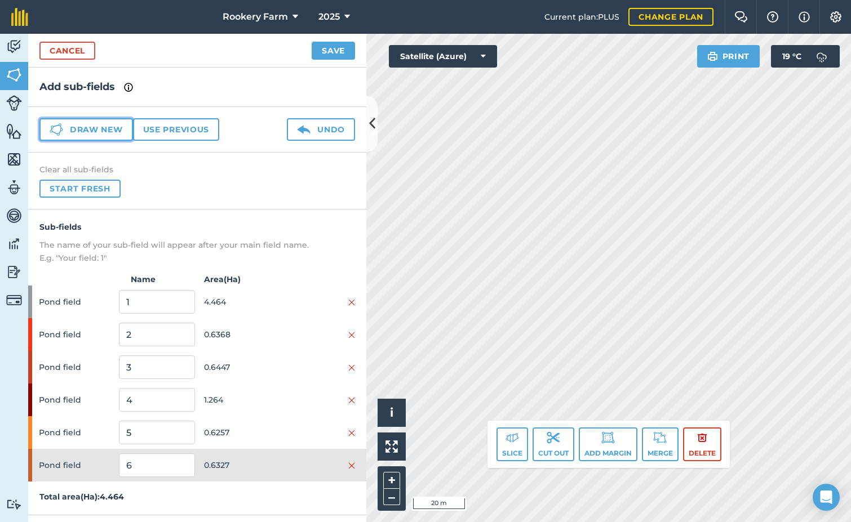
click at [119, 137] on button "Draw new" at bounding box center [86, 129] width 94 height 23
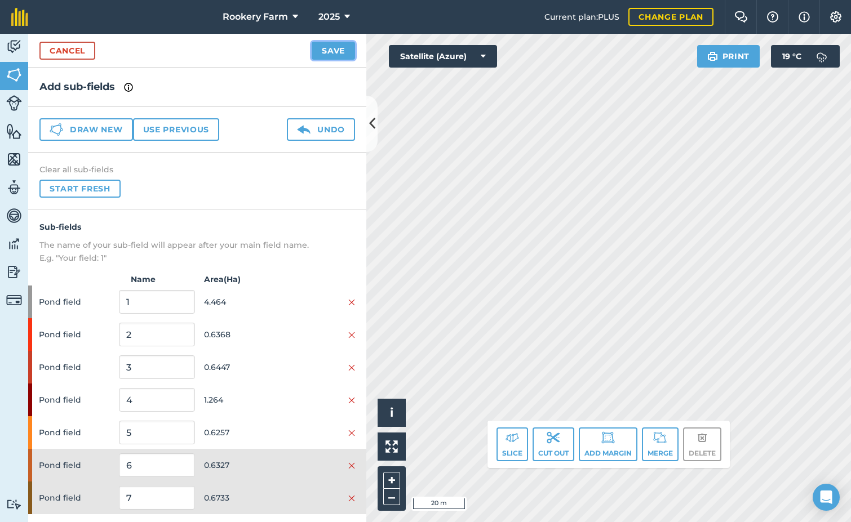
click at [332, 45] on button "Save" at bounding box center [333, 51] width 43 height 18
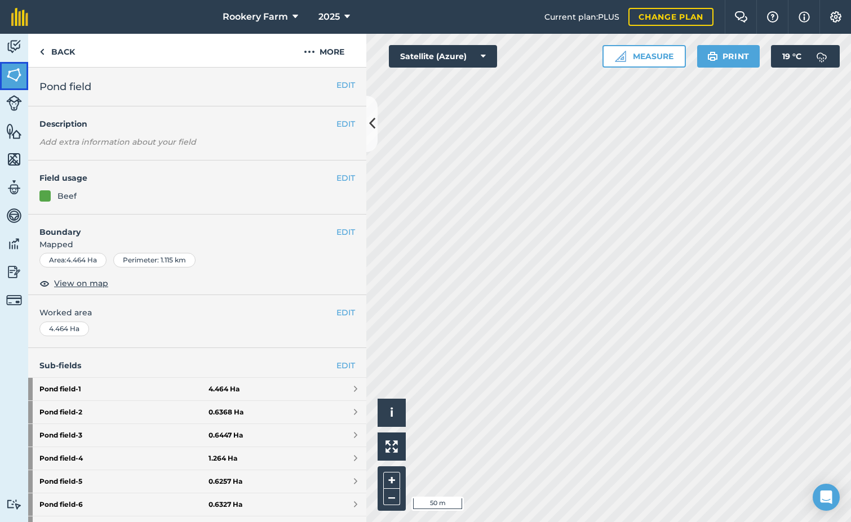
click at [12, 70] on img at bounding box center [14, 74] width 16 height 17
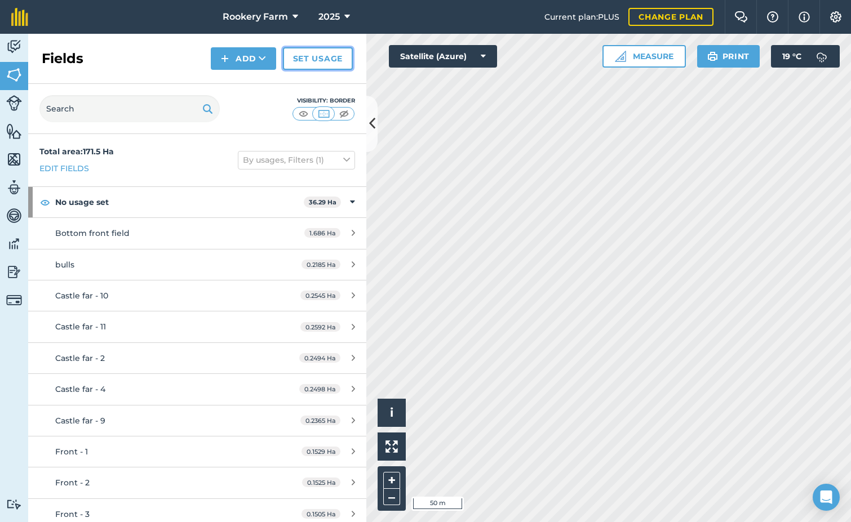
click at [308, 55] on link "Set usage" at bounding box center [318, 58] width 70 height 23
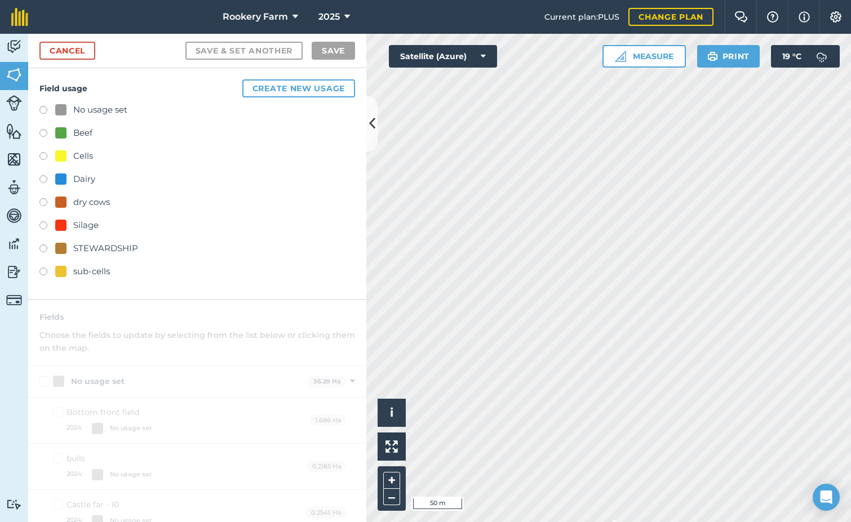
checkbox input "true"
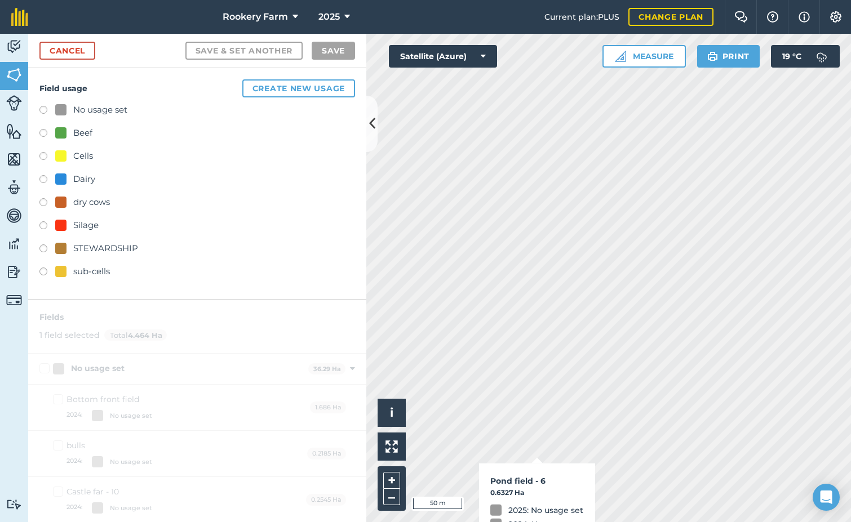
checkbox input "true"
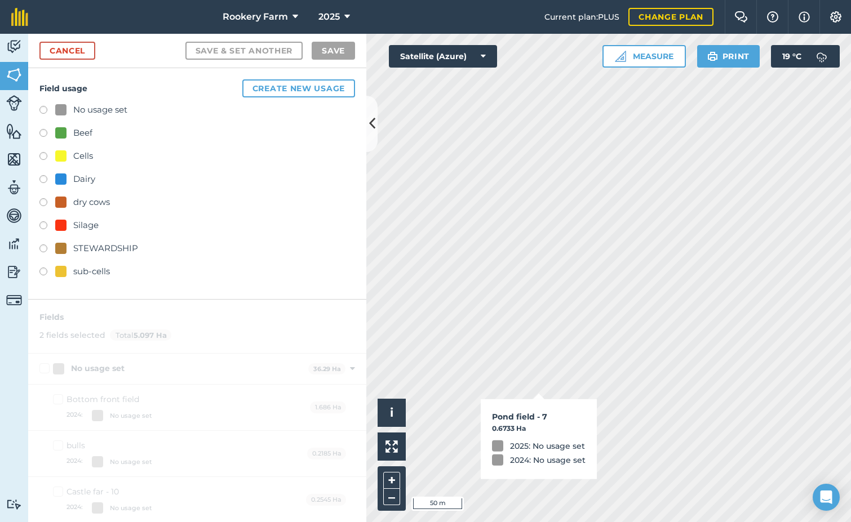
checkbox input "true"
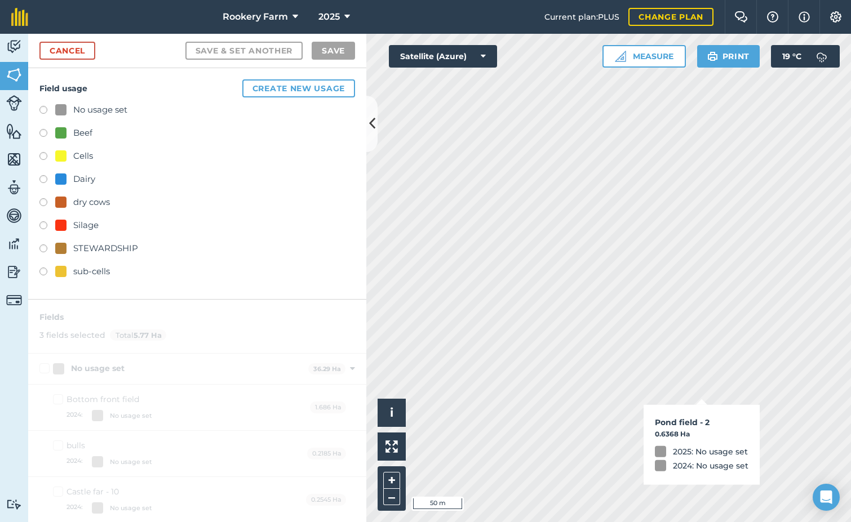
checkbox input "true"
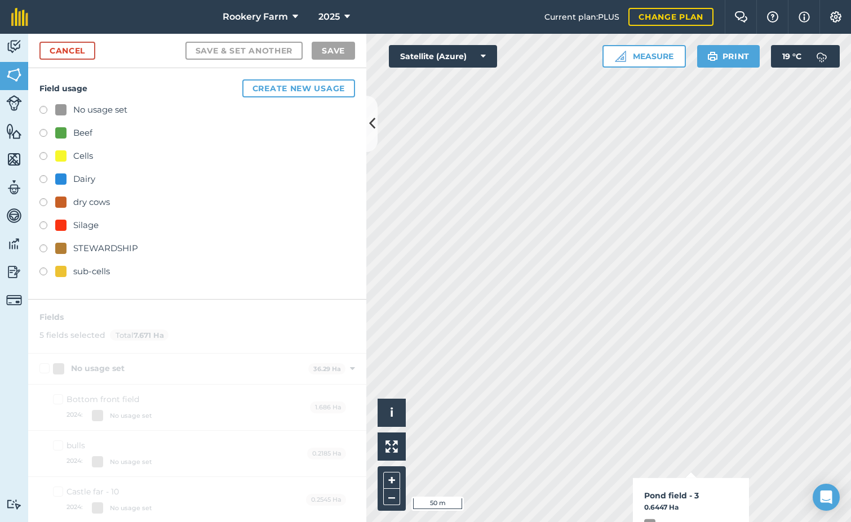
checkbox input "true"
click at [44, 133] on label at bounding box center [47, 134] width 16 height 11
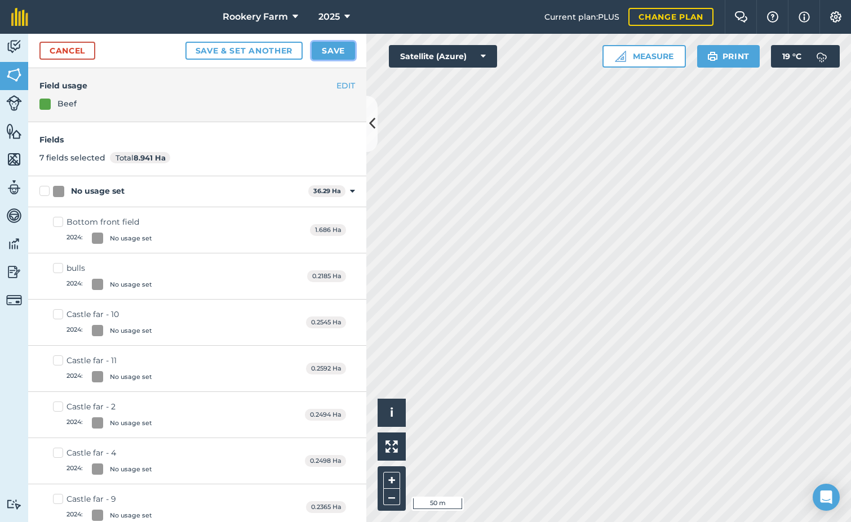
click at [343, 45] on button "Save" at bounding box center [333, 51] width 43 height 18
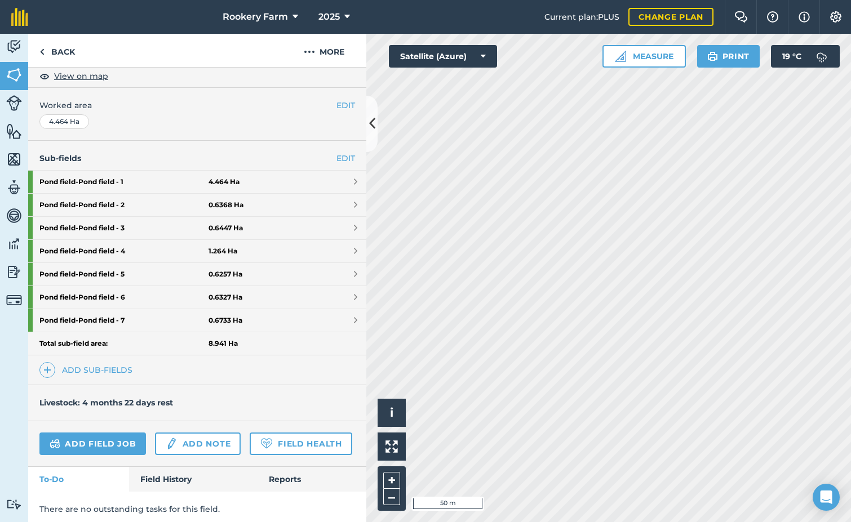
scroll to position [208, 0]
click at [106, 369] on link "Add sub-fields" at bounding box center [87, 370] width 97 height 16
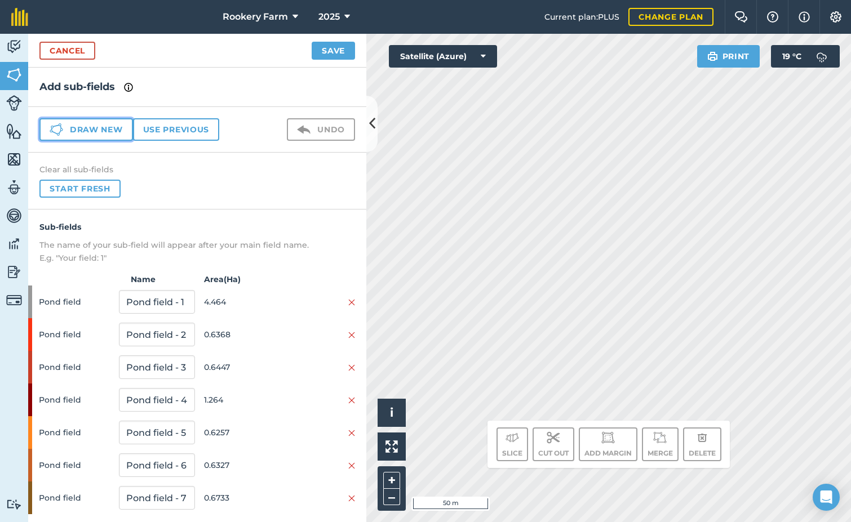
click at [114, 125] on button "Draw new" at bounding box center [86, 129] width 94 height 23
click at [330, 57] on button "Save" at bounding box center [333, 51] width 43 height 18
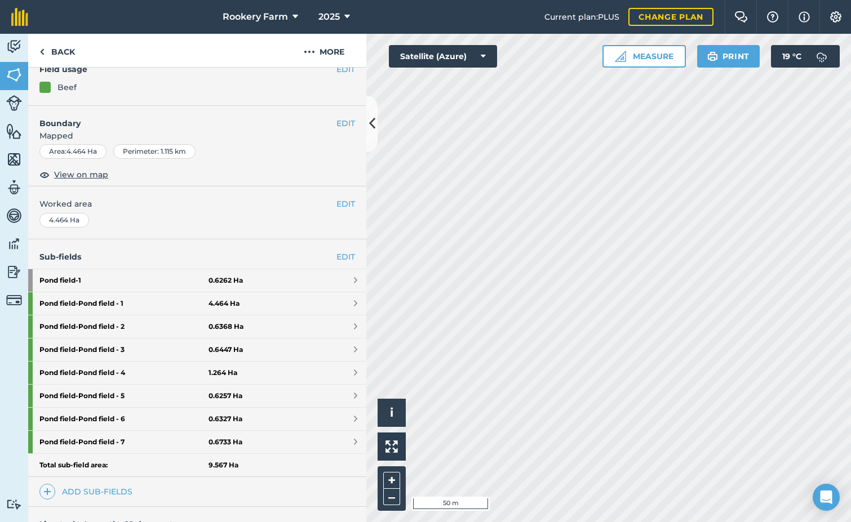
scroll to position [113, 0]
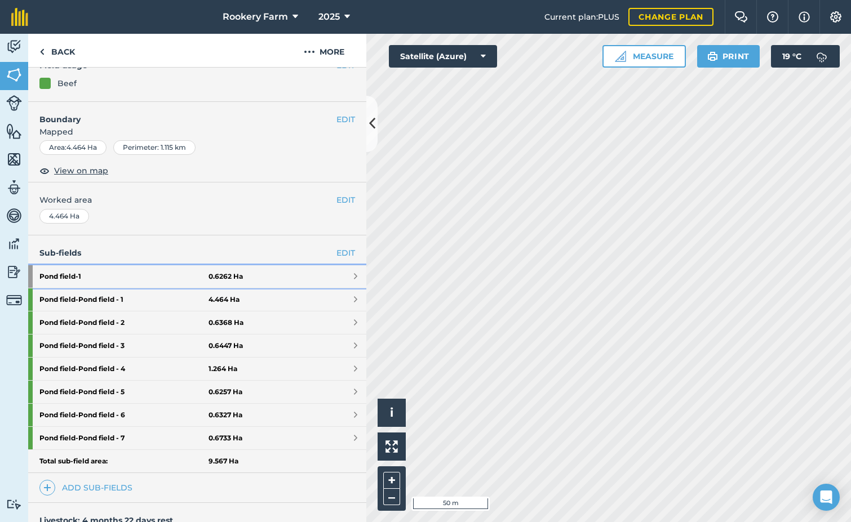
click at [146, 274] on strong "Pond field - 1" at bounding box center [123, 276] width 169 height 23
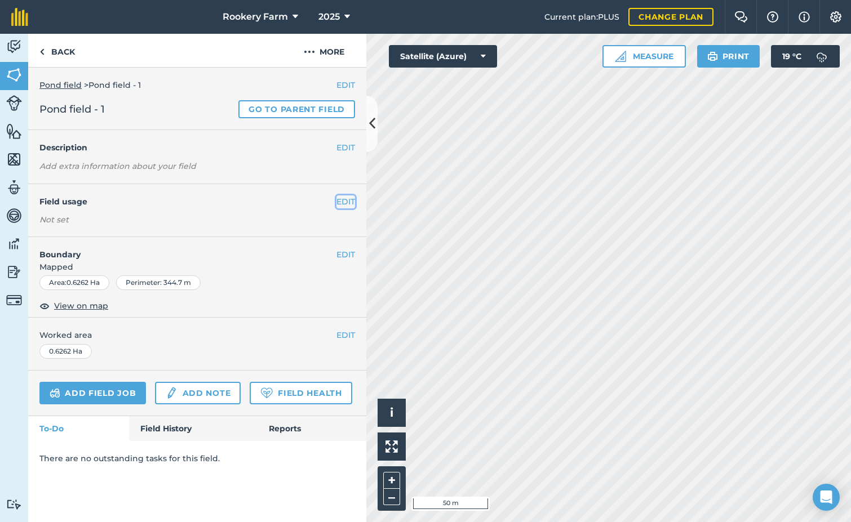
click at [347, 195] on button "EDIT" at bounding box center [345, 201] width 19 height 12
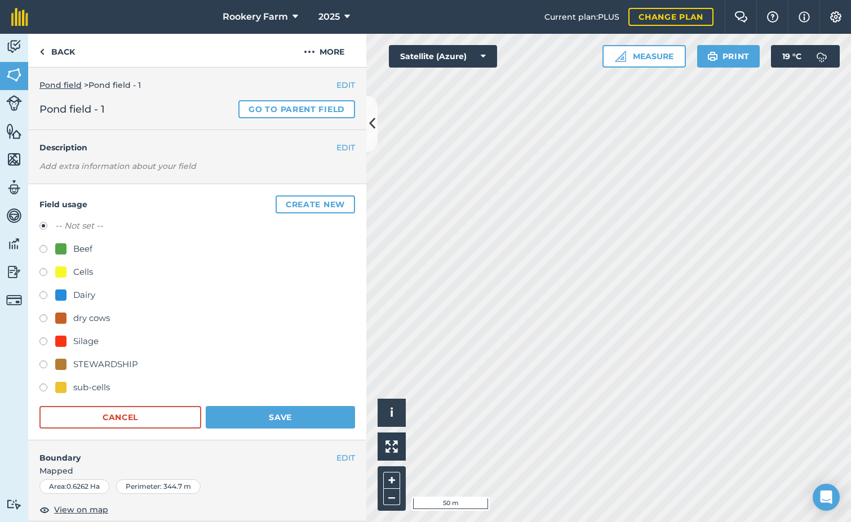
click at [43, 248] on label at bounding box center [47, 250] width 16 height 11
radio input "true"
radio input "false"
click at [269, 419] on button "Save" at bounding box center [280, 417] width 149 height 23
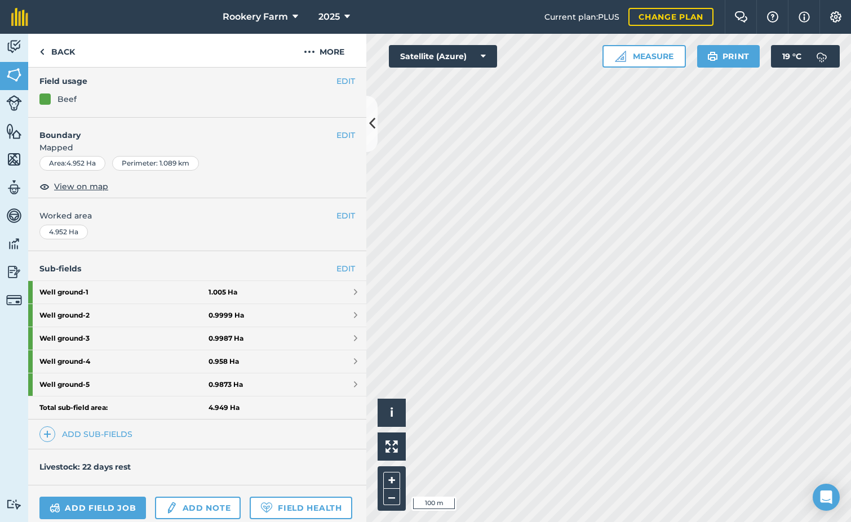
scroll to position [197, 0]
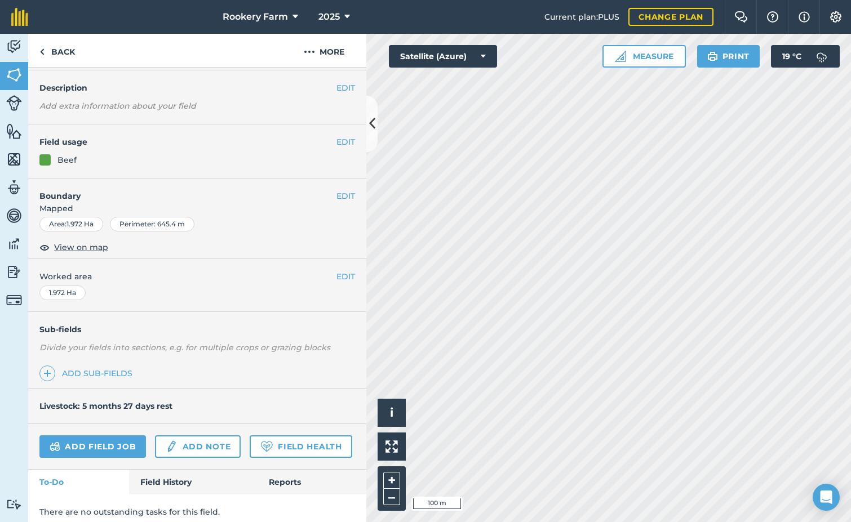
scroll to position [75, 0]
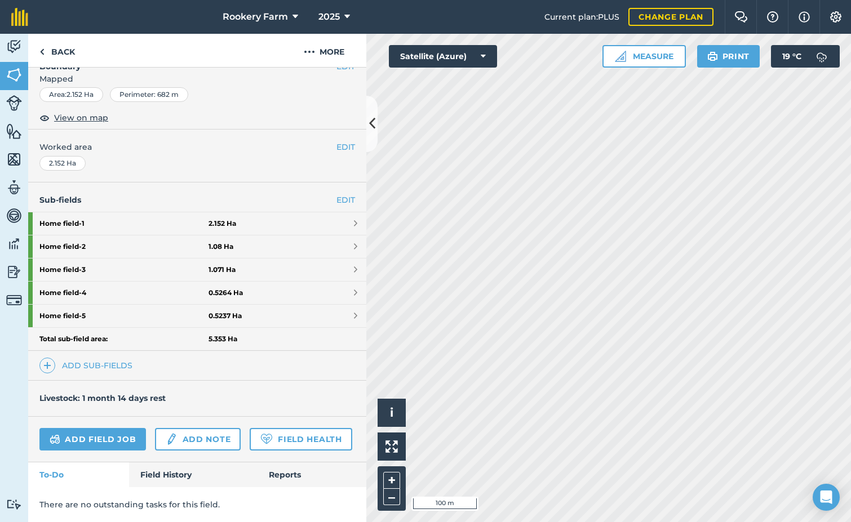
scroll to position [197, 0]
